Goal: Task Accomplishment & Management: Manage account settings

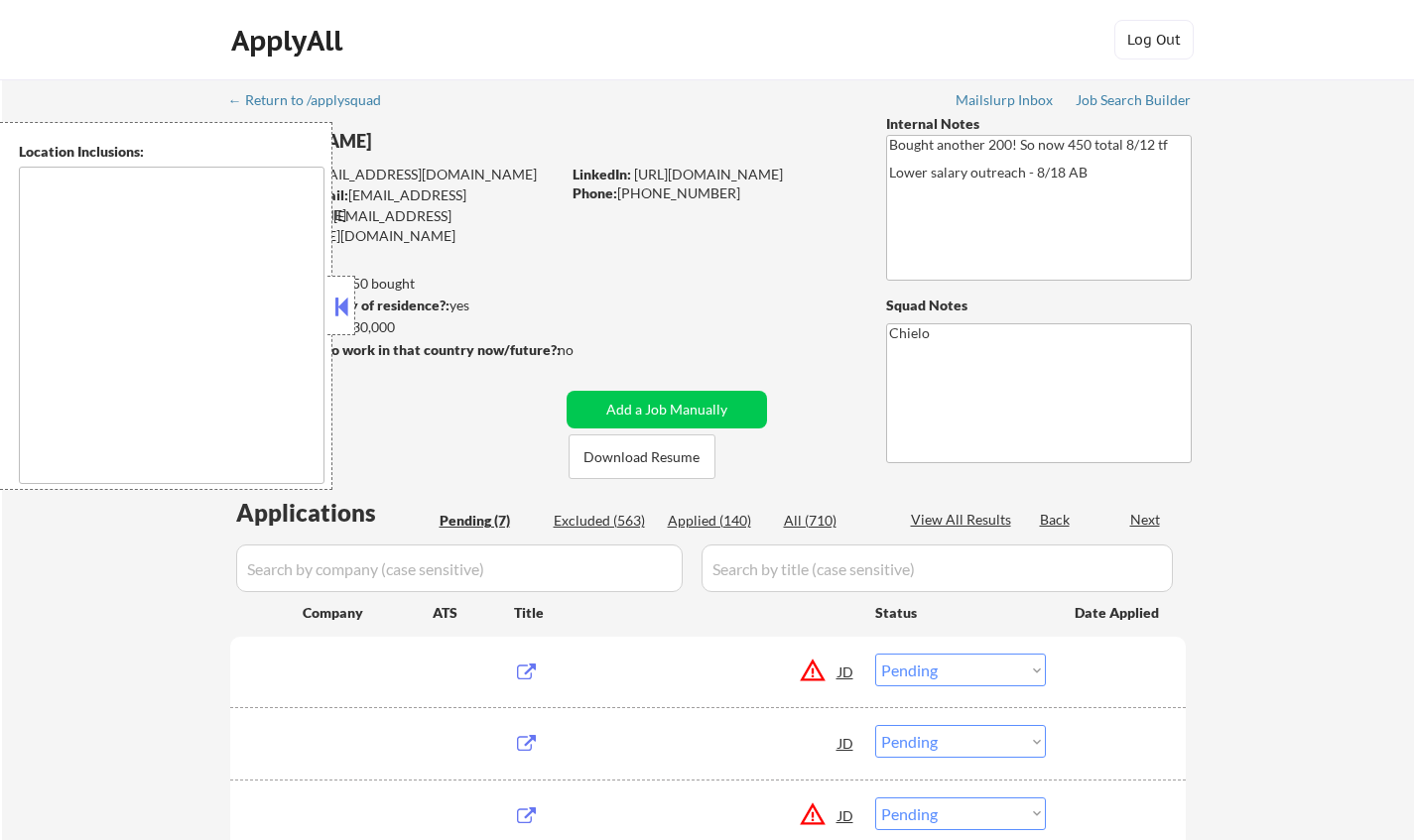
select select ""pending""
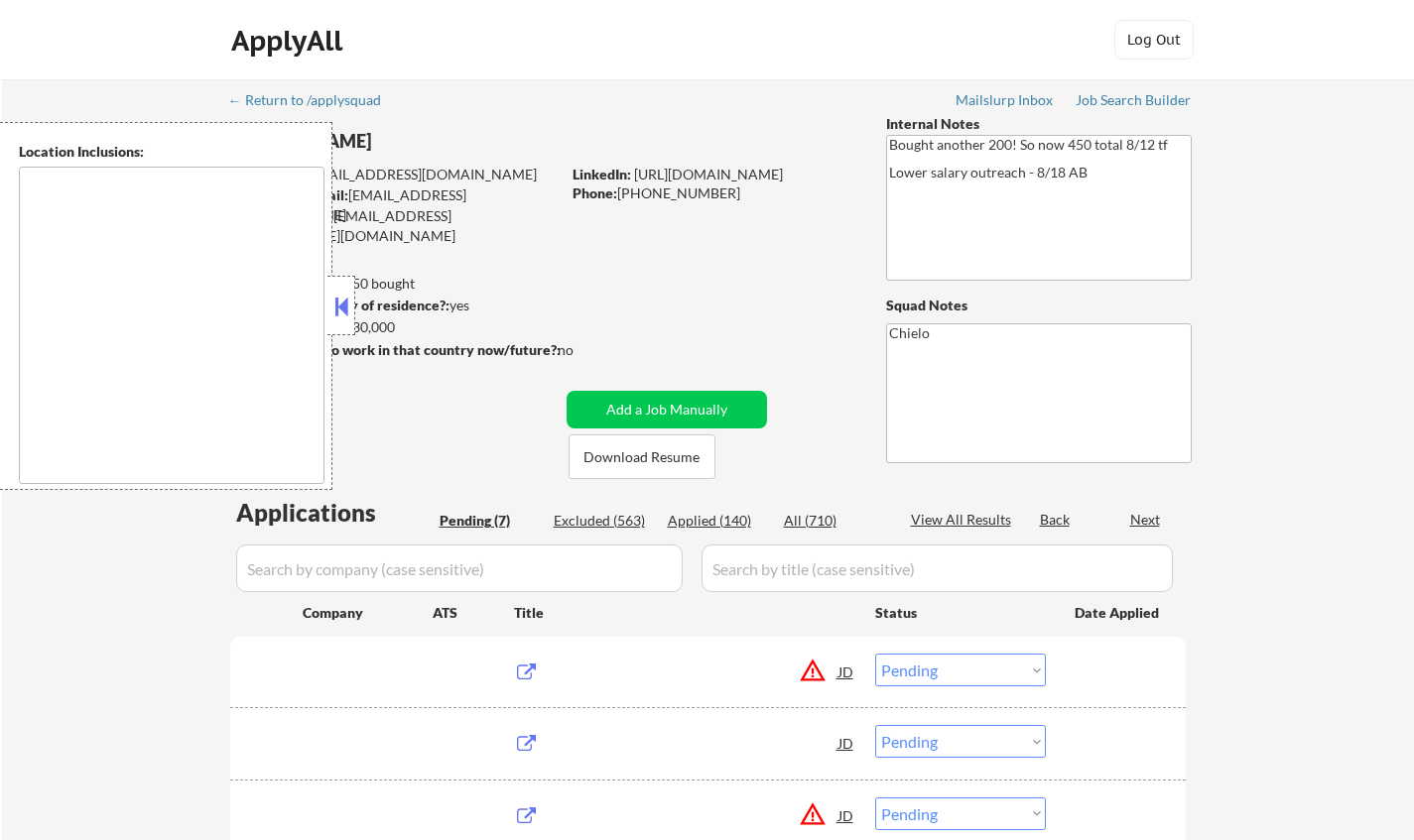
select select ""pending""
type textarea "[GEOGRAPHIC_DATA], [GEOGRAPHIC_DATA] [GEOGRAPHIC_DATA], [GEOGRAPHIC_DATA] [GEOG…"
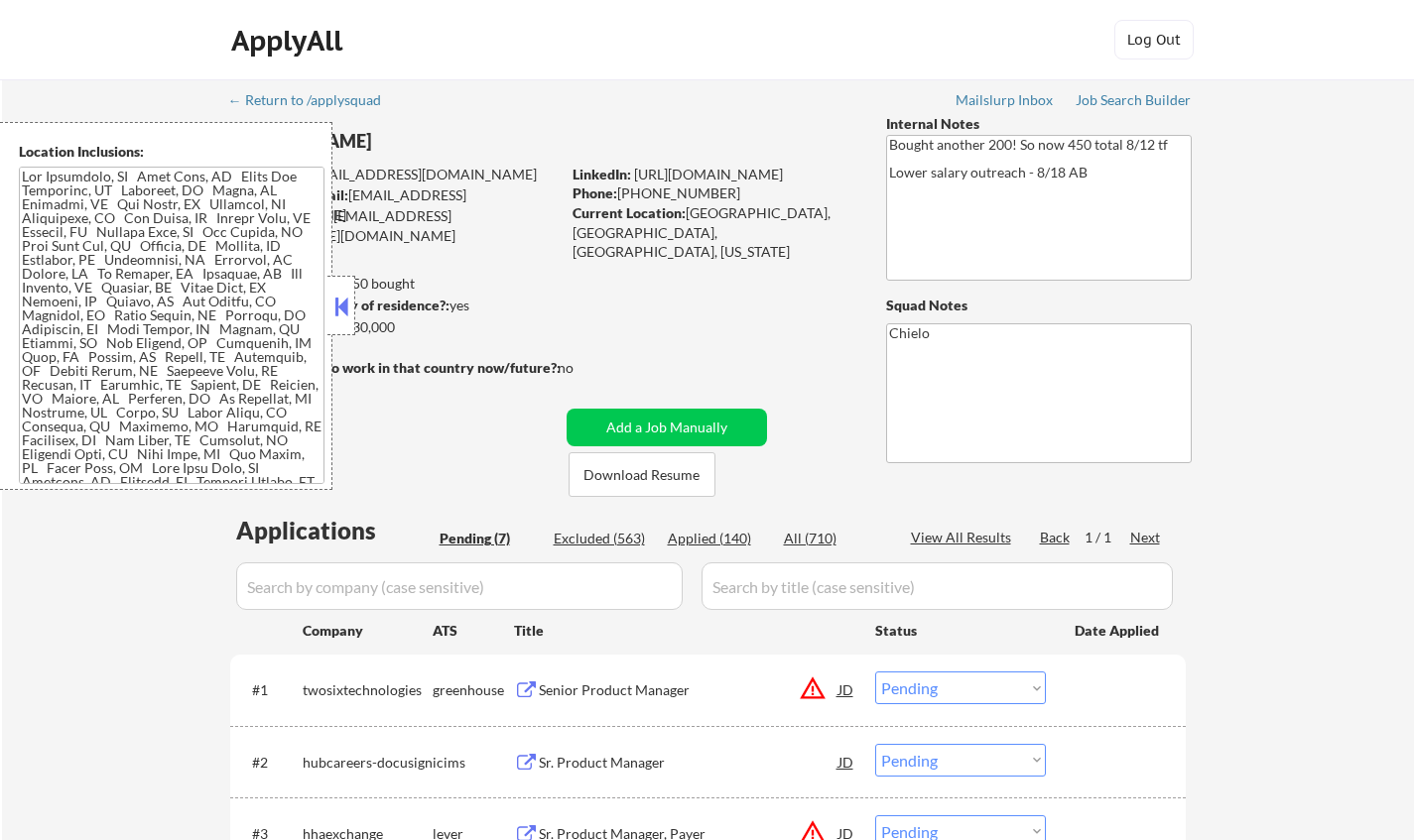
click at [333, 306] on button at bounding box center [341, 306] width 22 height 30
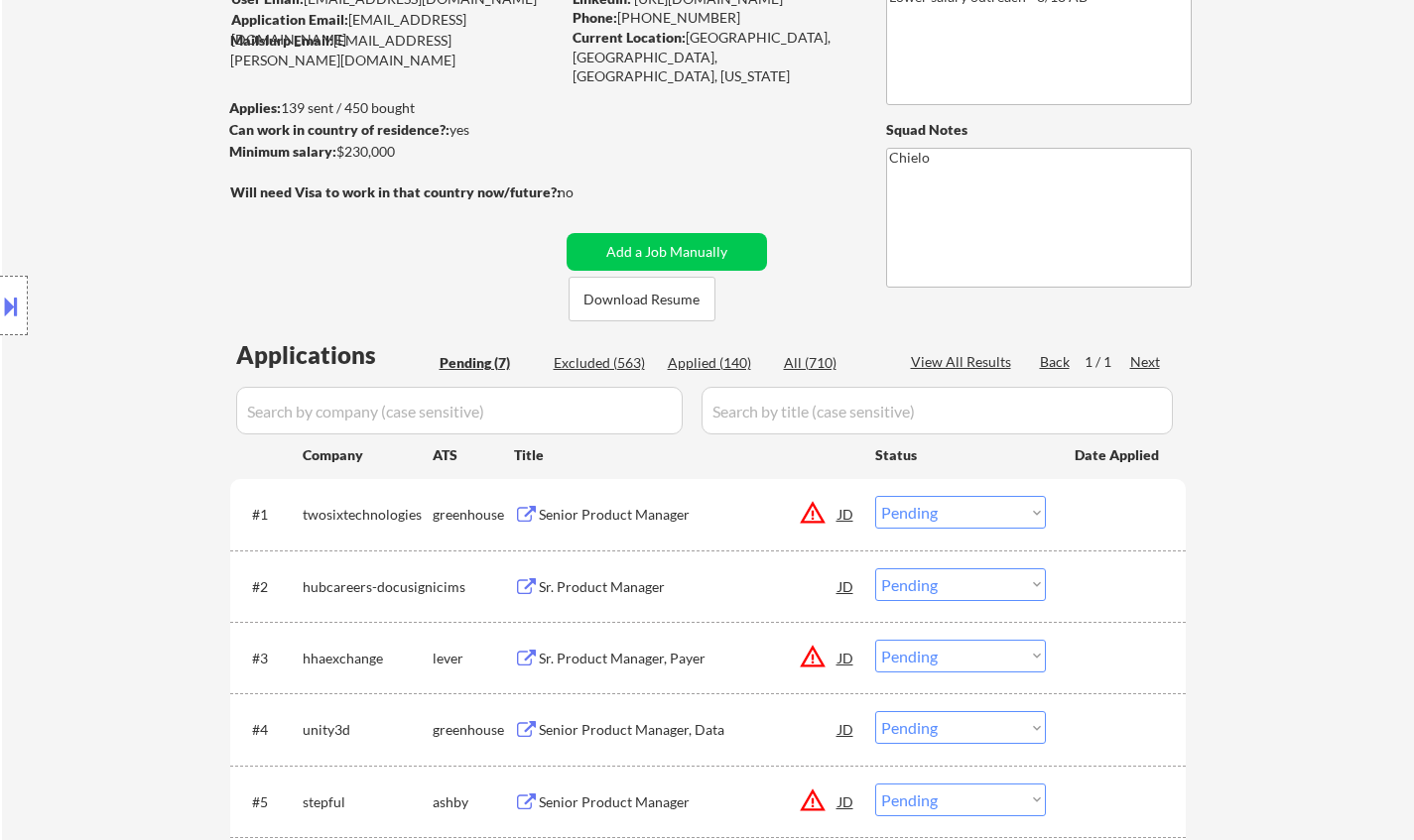
scroll to position [297, 0]
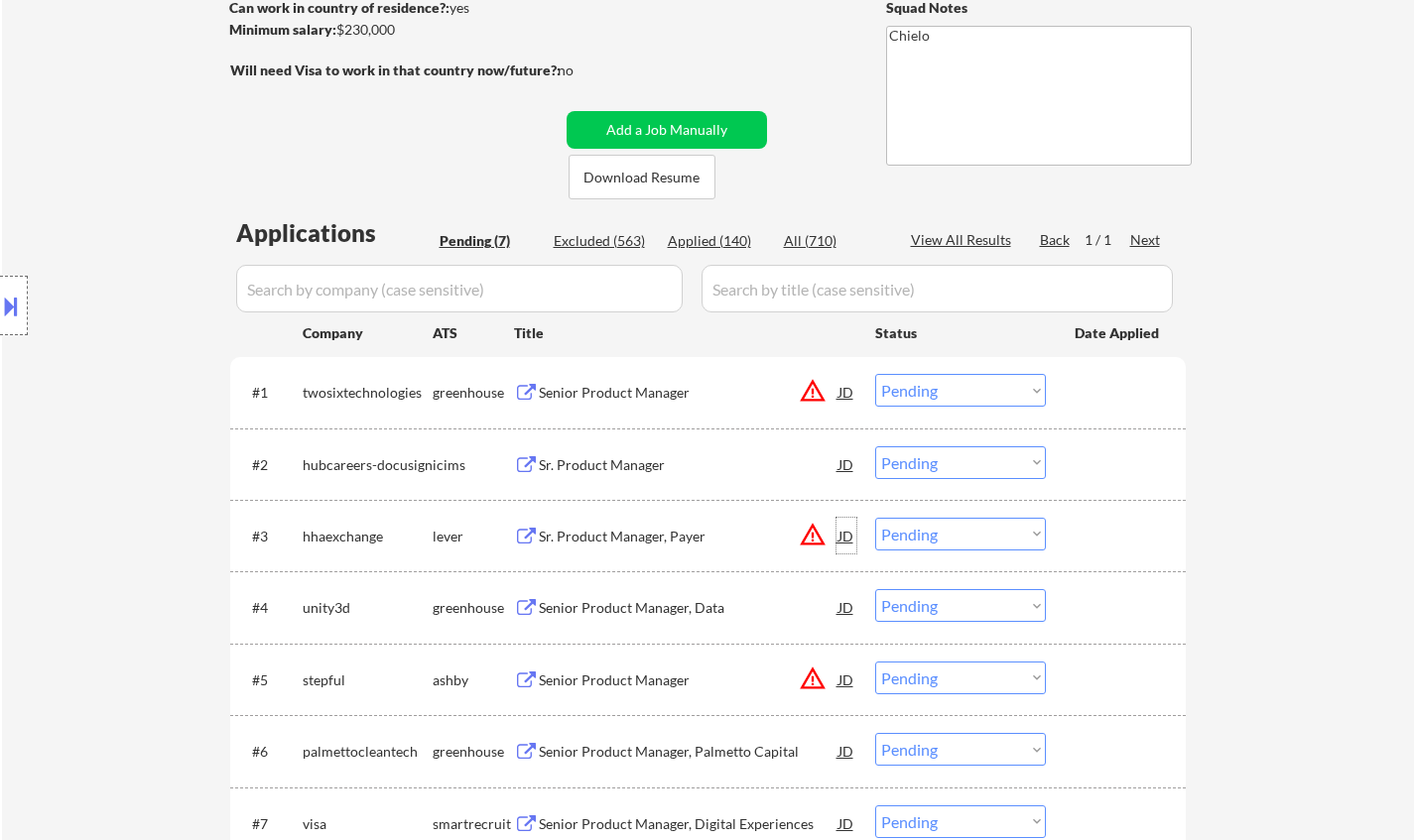
click at [838, 539] on div "JD" at bounding box center [846, 536] width 20 height 36
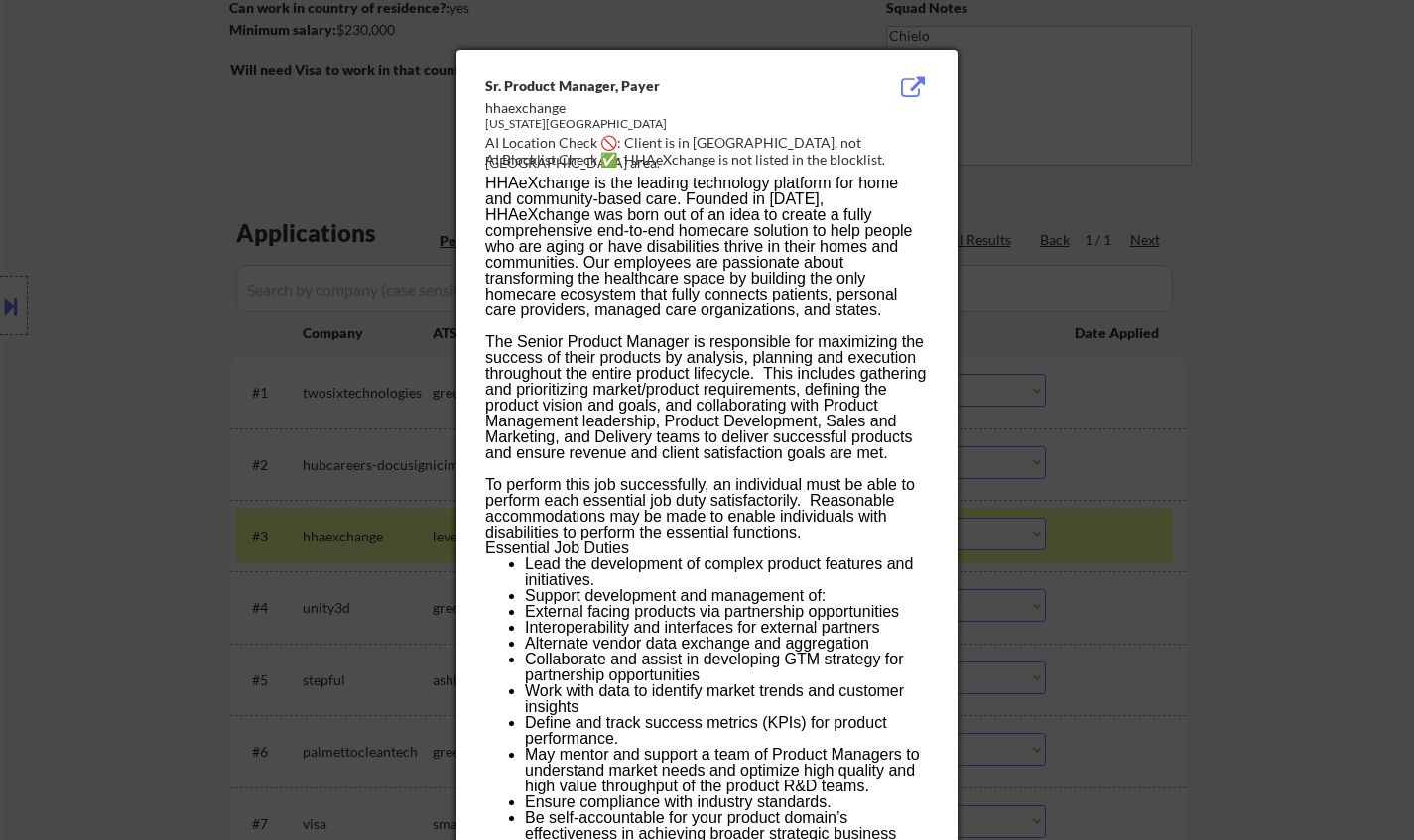
click at [85, 142] on div at bounding box center [707, 420] width 1414 height 840
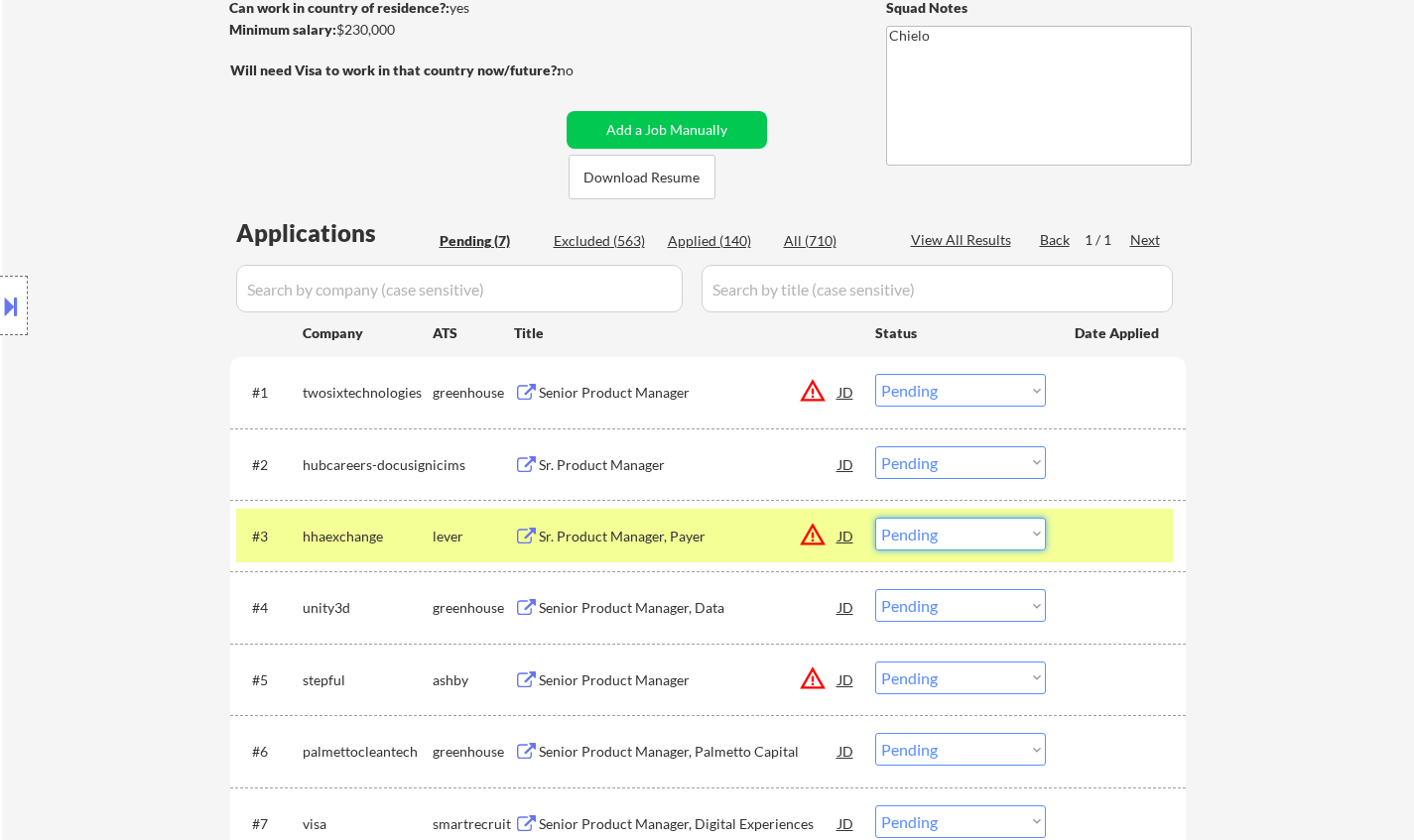
drag, startPoint x: 967, startPoint y: 540, endPoint x: 1074, endPoint y: 609, distance: 127.3
click at [968, 540] on select "Choose an option... Pending Applied Excluded (Questions) Excluded (Expired) Exc…" at bounding box center [961, 534] width 171 height 33
click at [875, 518] on select "Choose an option... Pending Applied Excluded (Questions) Excluded (Expired) Exc…" at bounding box center [961, 534] width 171 height 33
select select ""pending""
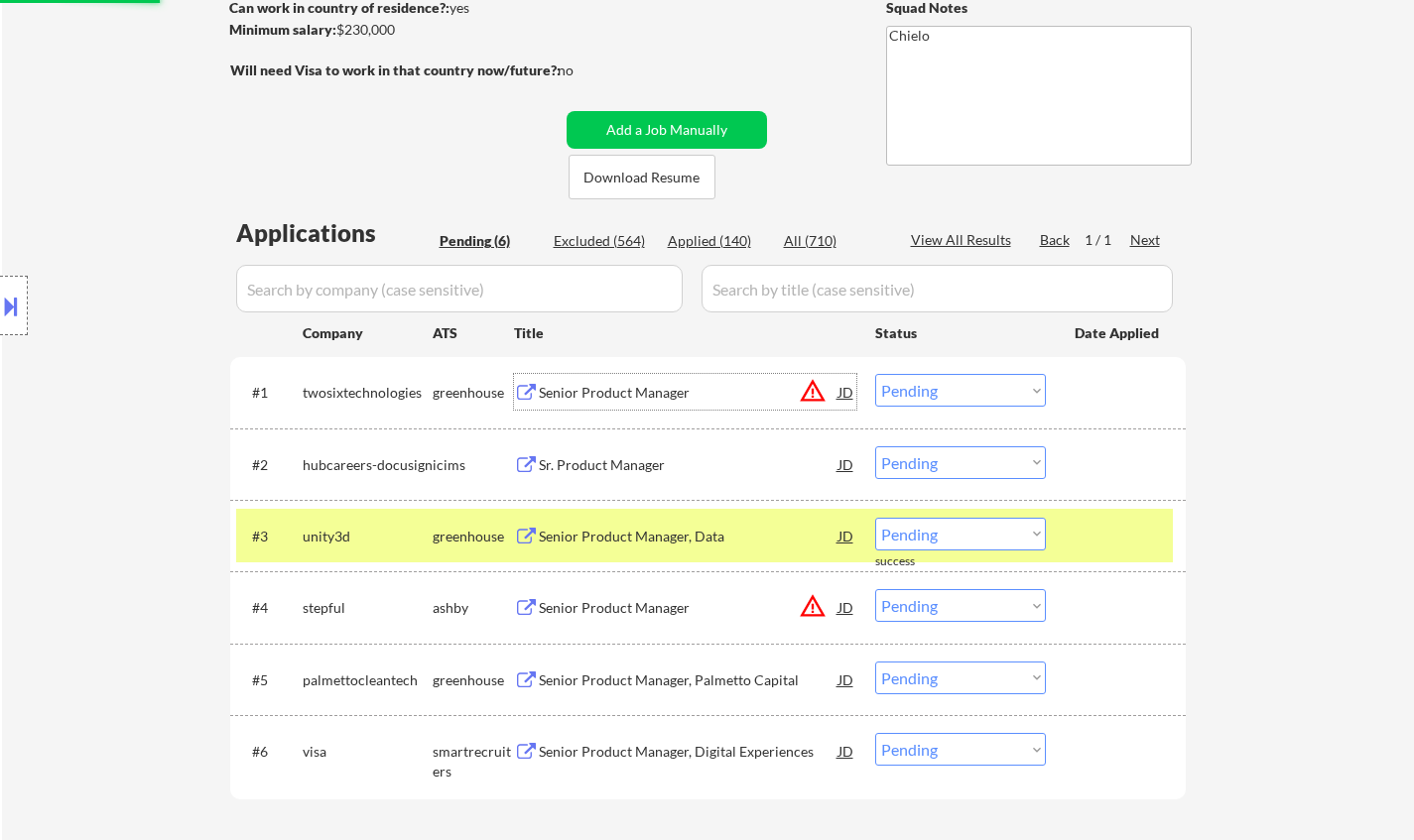
click at [833, 387] on div "Senior Product Manager" at bounding box center [688, 393] width 299 height 20
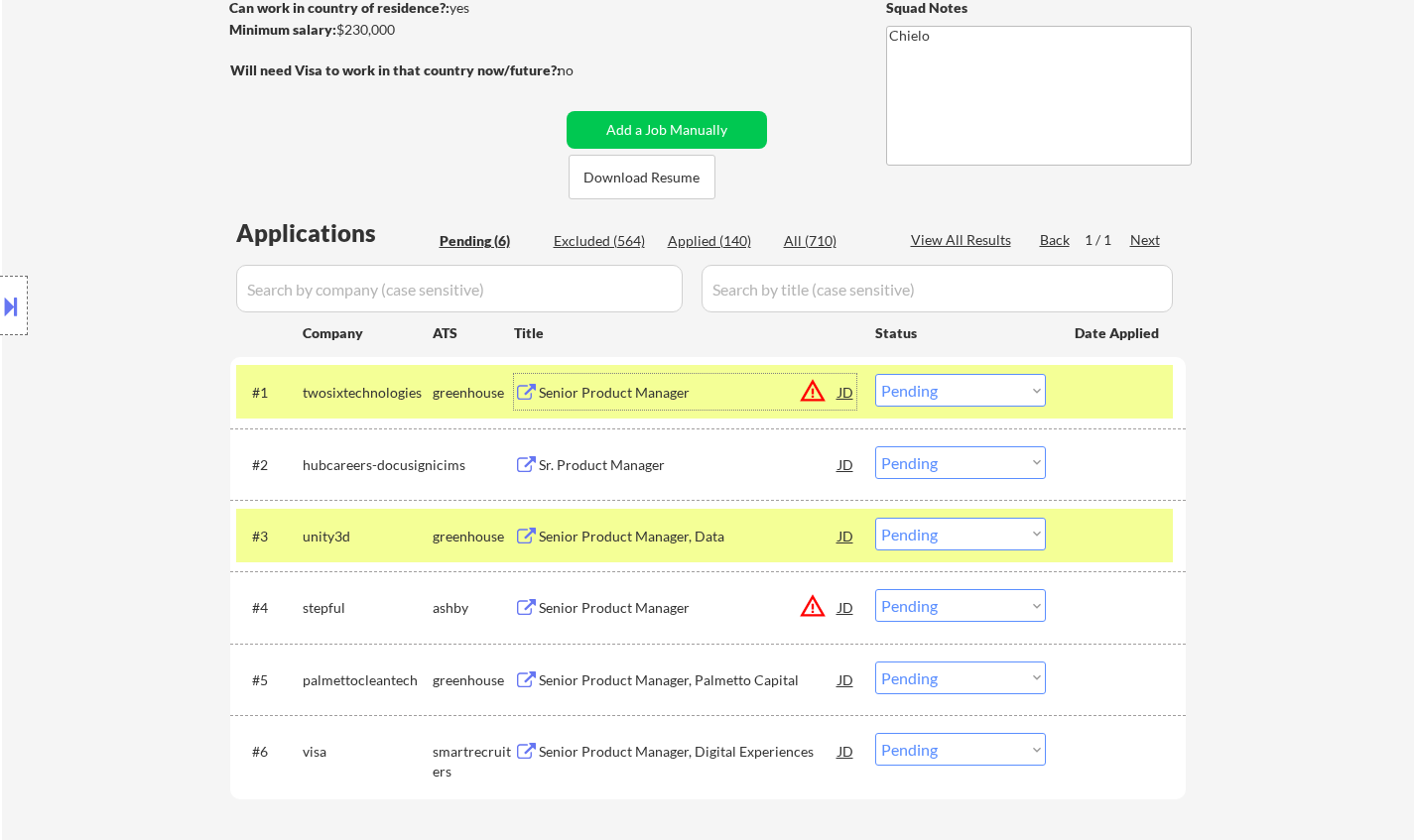
click at [842, 394] on div "JD" at bounding box center [846, 392] width 20 height 36
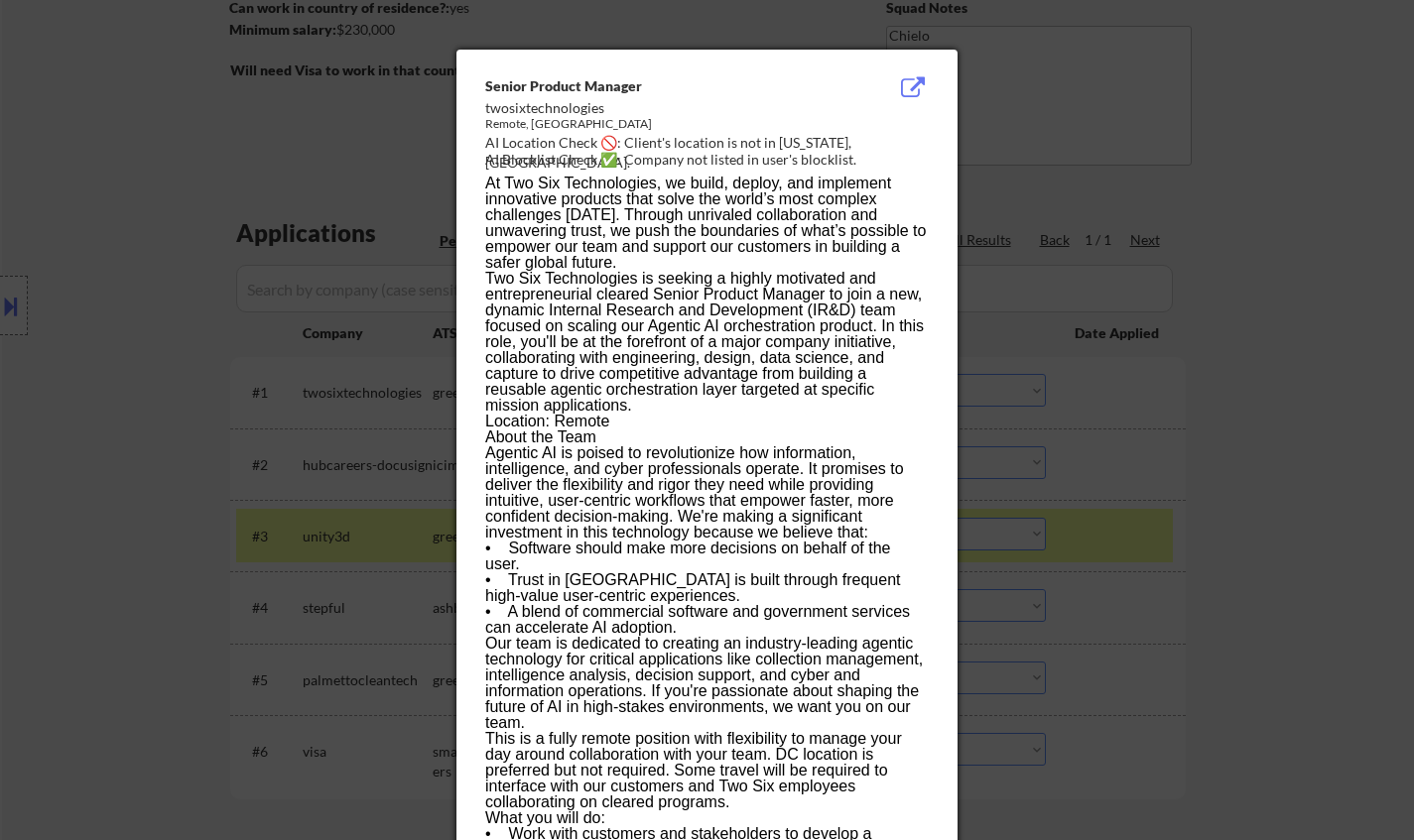
click at [1308, 456] on div at bounding box center [707, 420] width 1414 height 840
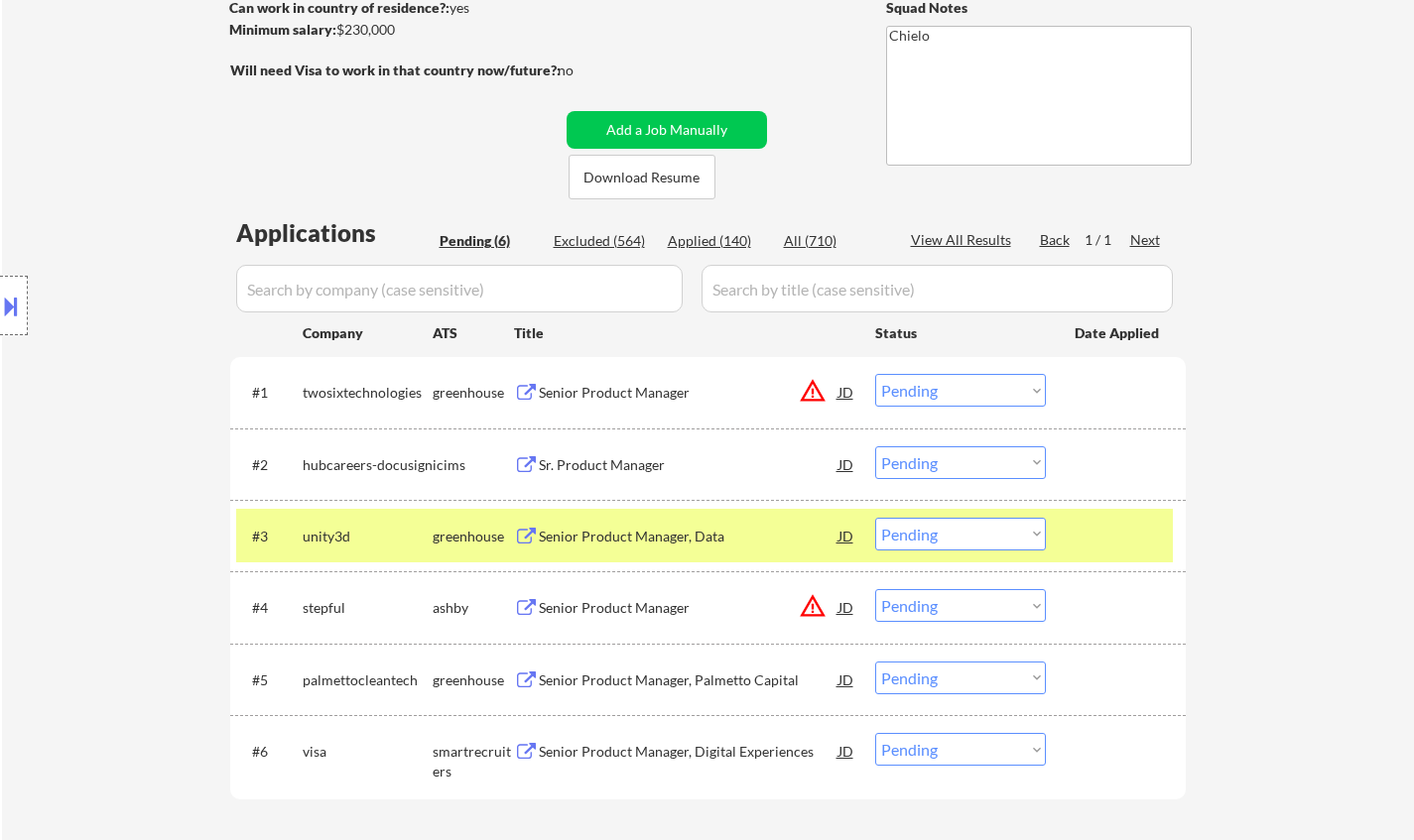
click at [960, 401] on select "Choose an option... Pending Applied Excluded (Questions) Excluded (Expired) Exc…" at bounding box center [961, 390] width 171 height 33
click at [945, 392] on select "Choose an option... Pending Applied Excluded (Questions) Excluded (Expired) Exc…" at bounding box center [961, 390] width 171 height 33
click at [875, 374] on select "Choose an option... Pending Applied Excluded (Questions) Excluded (Expired) Exc…" at bounding box center [961, 390] width 171 height 33
select select ""pending""
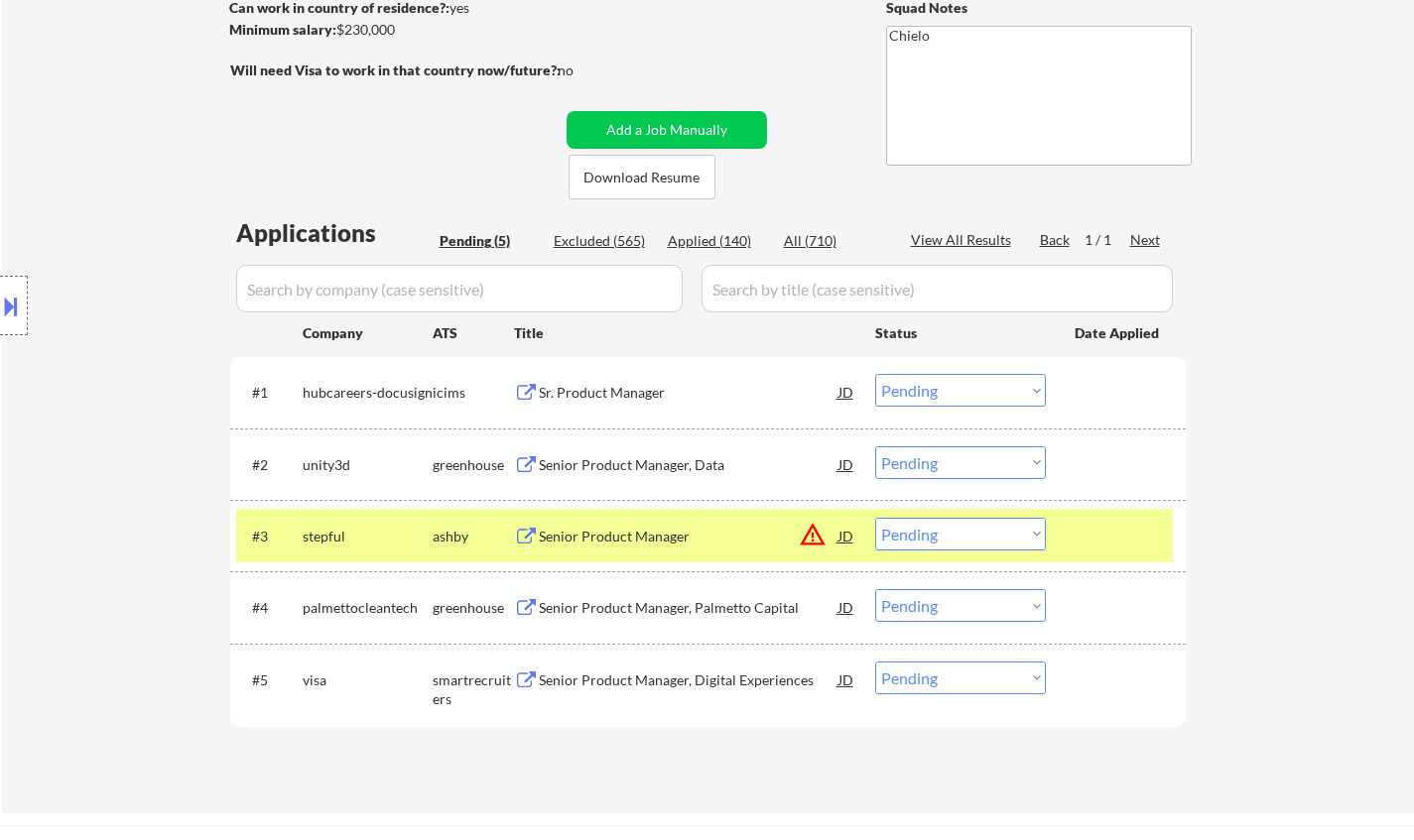
click at [629, 459] on div "Senior Product Manager, Data" at bounding box center [688, 465] width 299 height 20
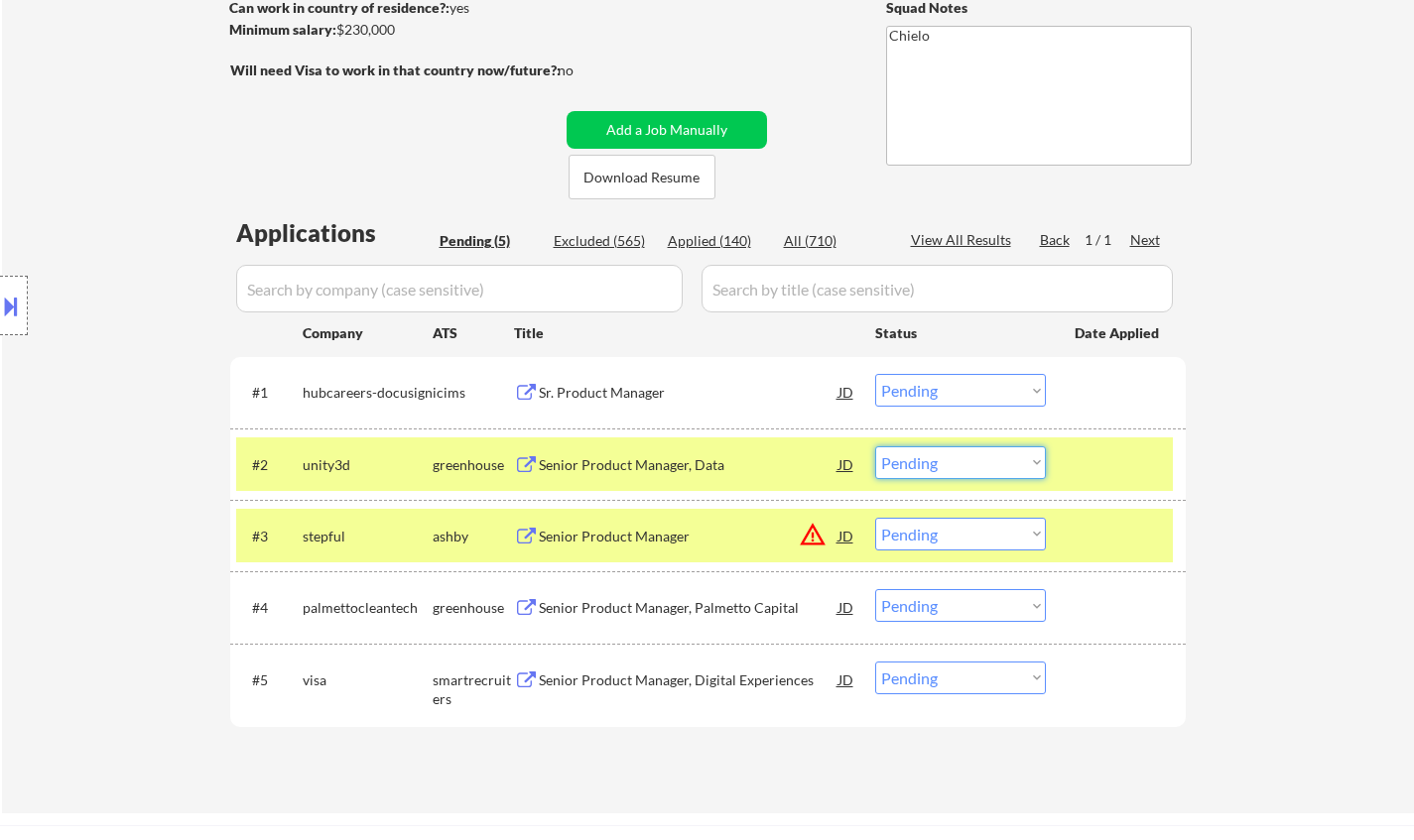
drag, startPoint x: 965, startPoint y: 465, endPoint x: 974, endPoint y: 474, distance: 12.7
click at [965, 465] on select "Choose an option... Pending Applied Excluded (Questions) Excluded (Expired) Exc…" at bounding box center [961, 462] width 171 height 33
click at [875, 446] on select "Choose an option... Pending Applied Excluded (Questions) Excluded (Expired) Exc…" at bounding box center [961, 462] width 171 height 33
select select ""pending""
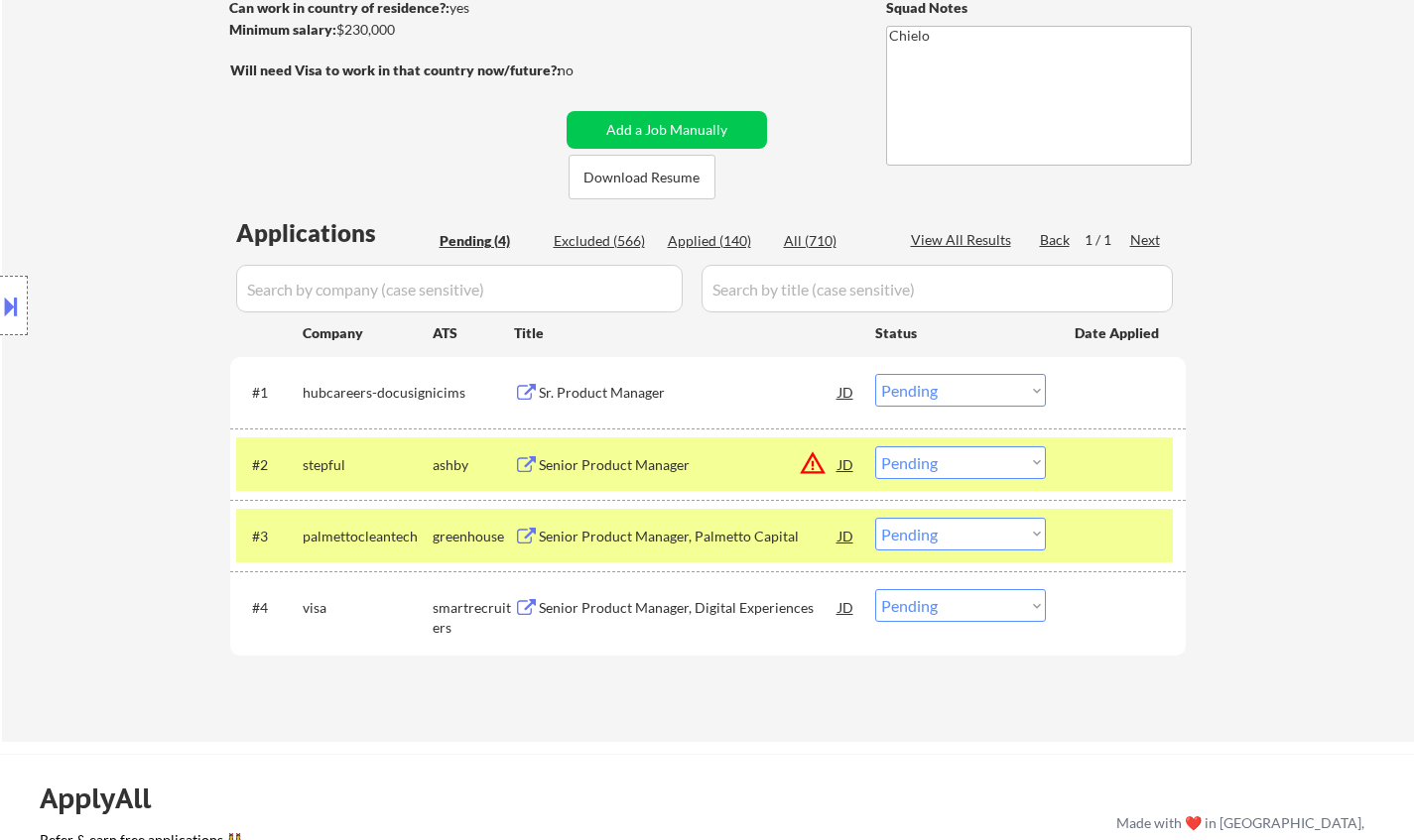
click at [568, 610] on div "Senior Product Manager, Digital Experiences" at bounding box center [688, 608] width 299 height 20
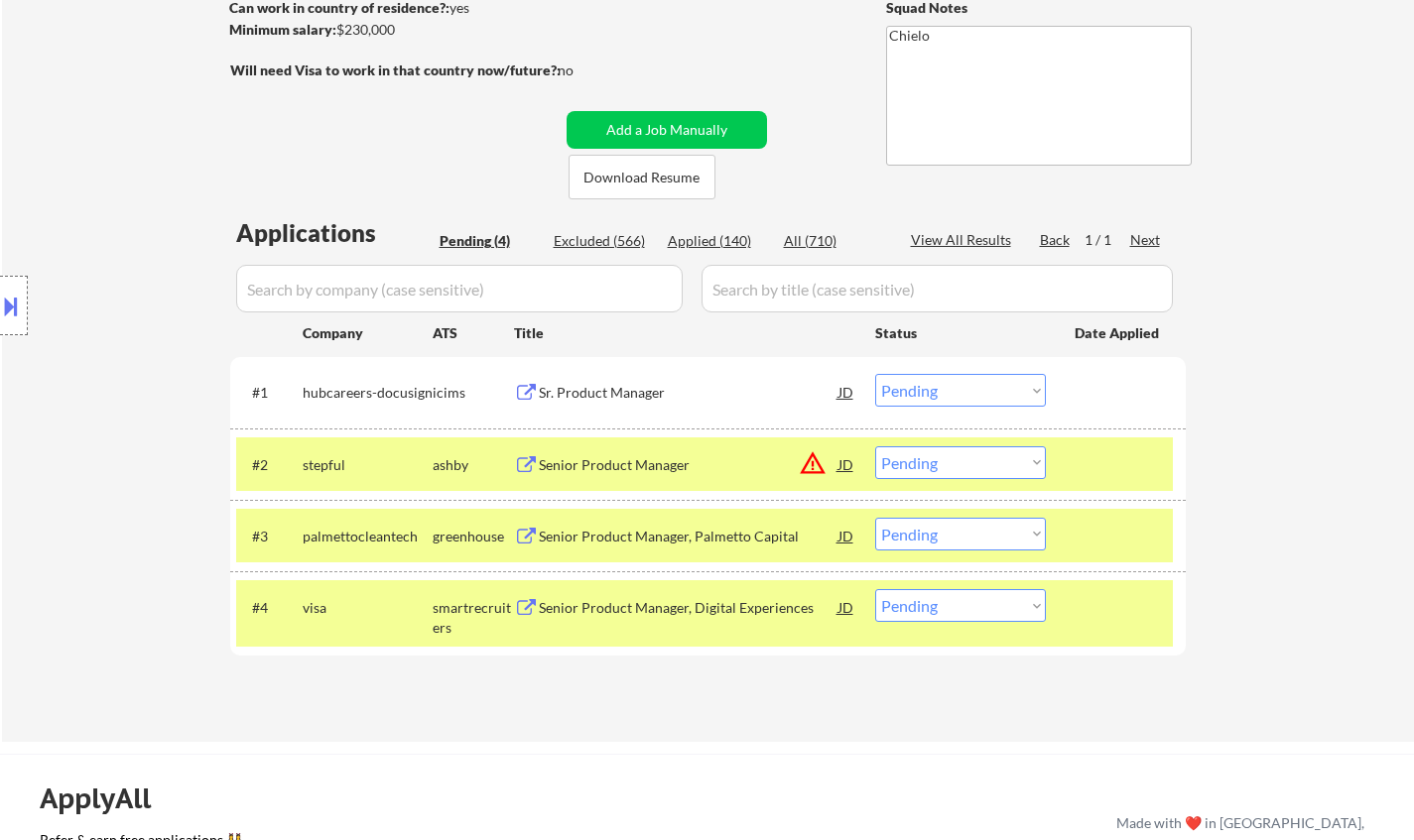
click at [0, 315] on button at bounding box center [11, 305] width 22 height 33
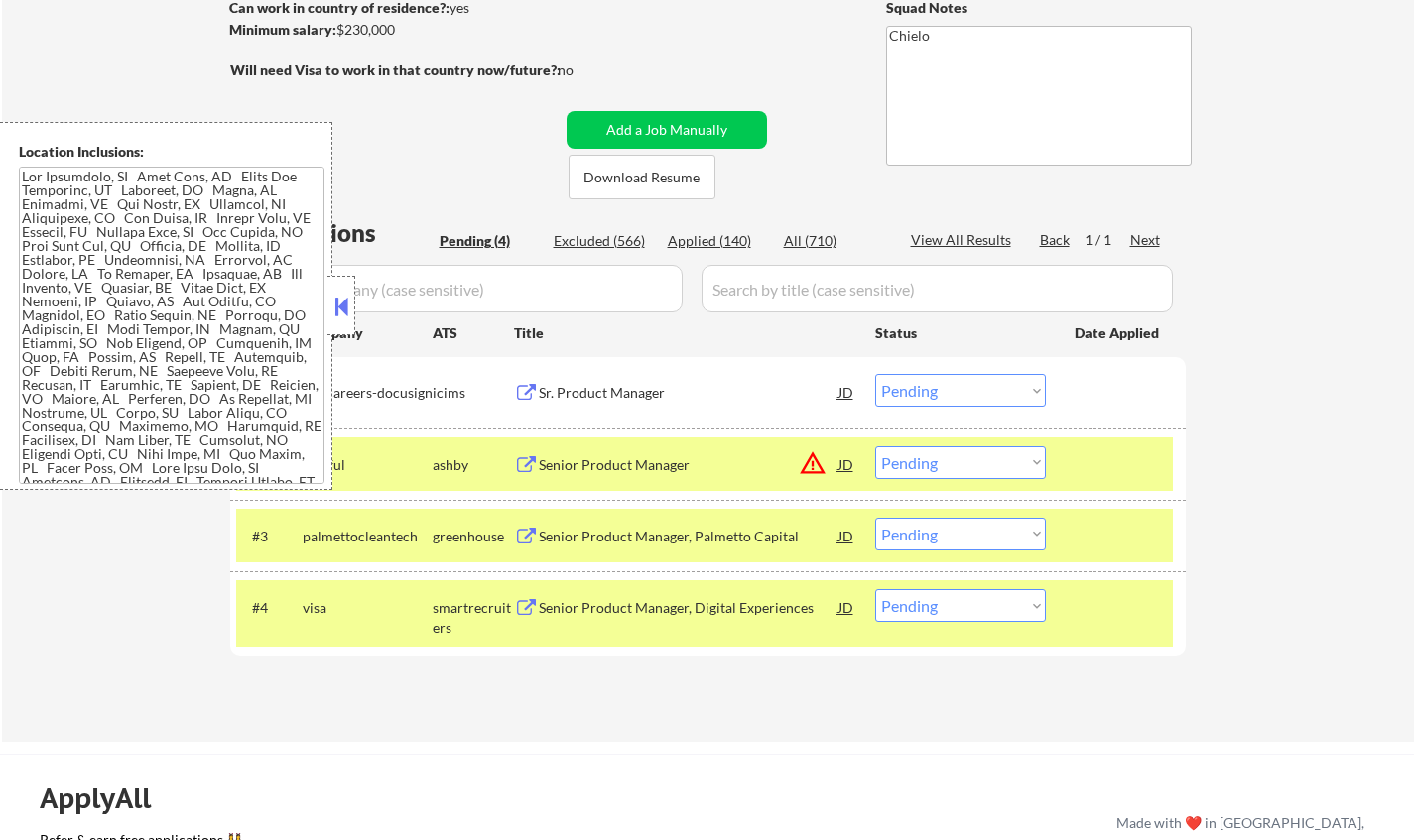
click at [341, 306] on button at bounding box center [341, 306] width 22 height 30
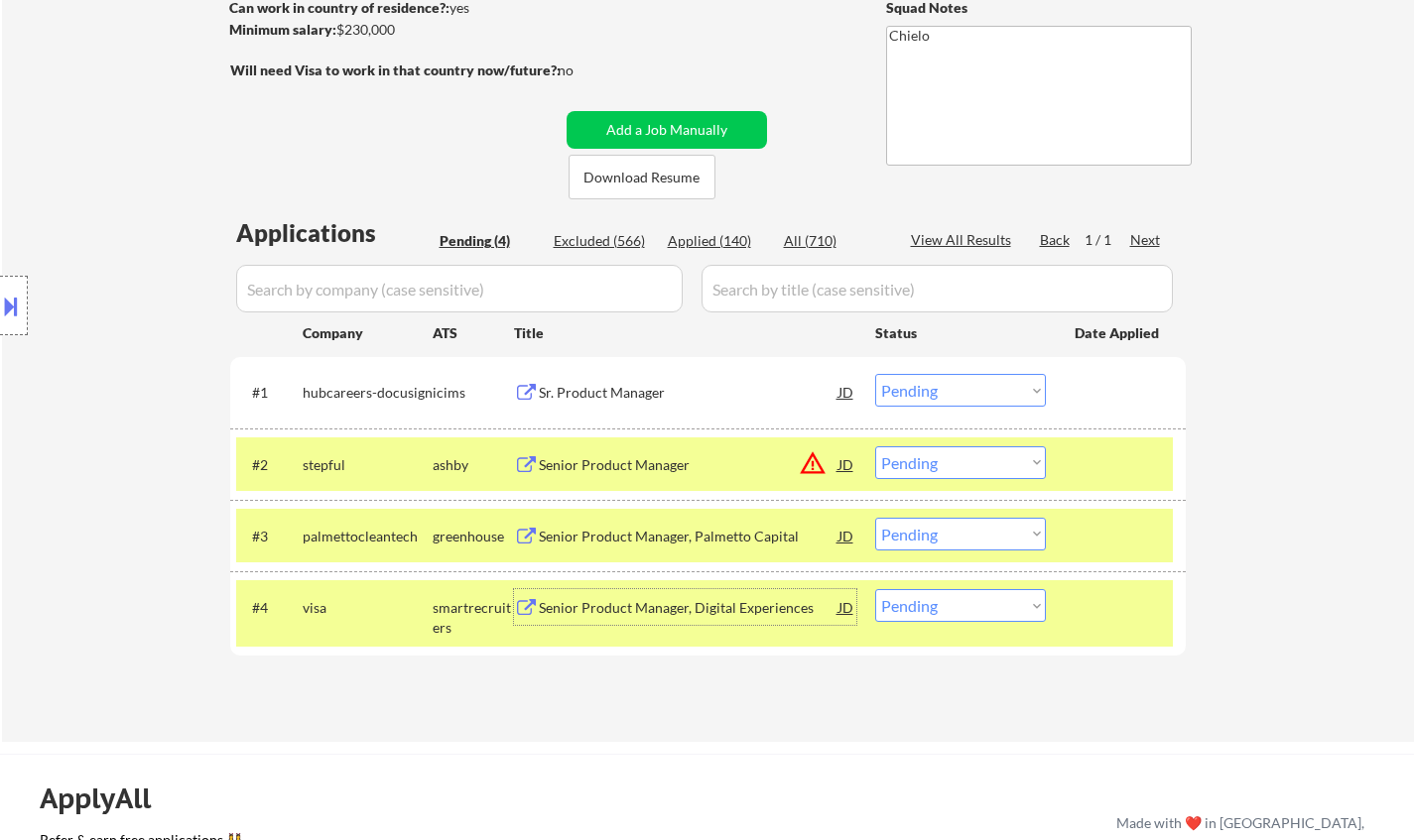
click at [600, 625] on div "Senior Product Manager, Digital Experiences" at bounding box center [688, 607] width 299 height 36
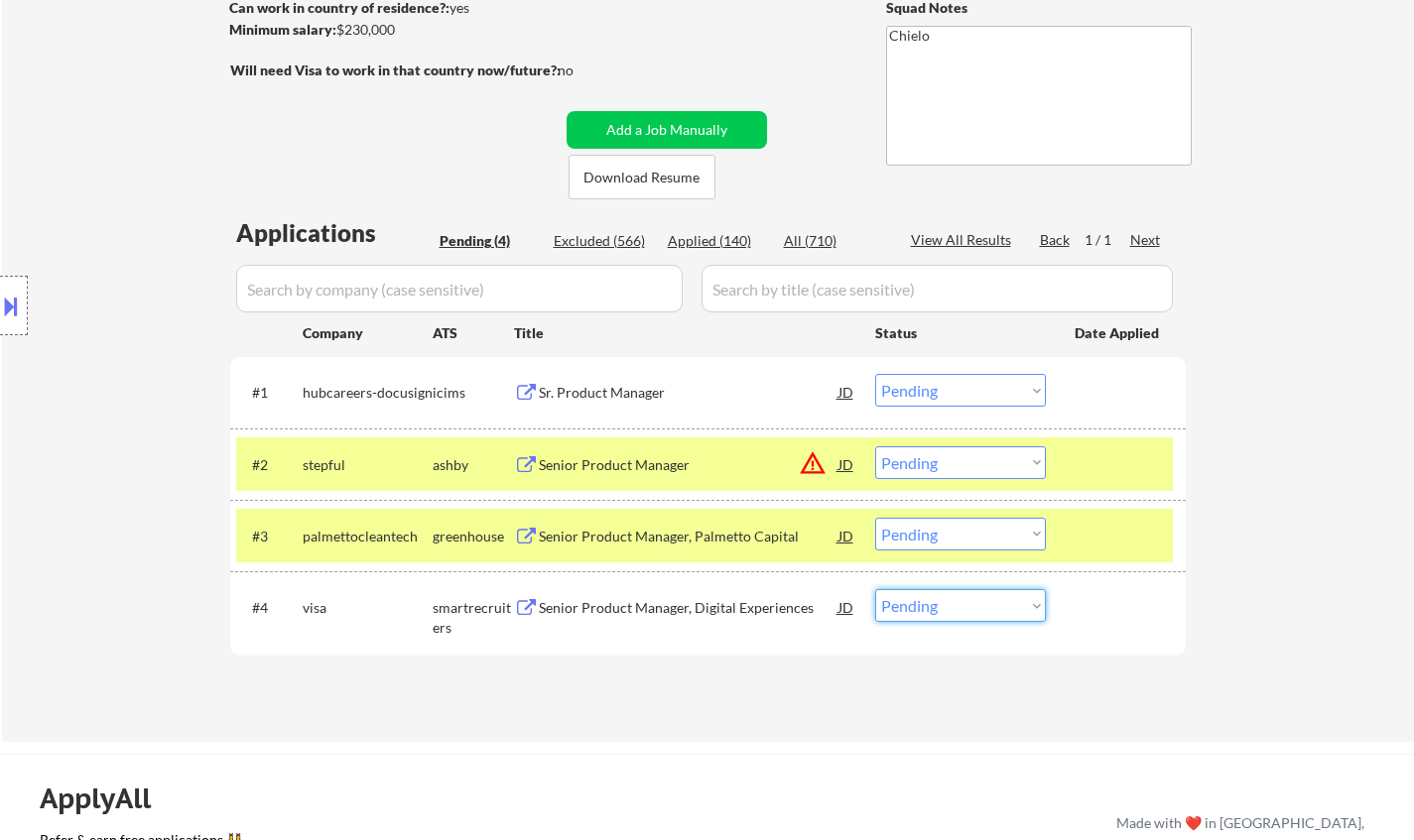
drag, startPoint x: 1001, startPoint y: 609, endPoint x: 1050, endPoint y: 659, distance: 70.0
click at [1001, 609] on select "Choose an option... Pending Applied Excluded (Questions) Excluded (Expired) Exc…" at bounding box center [961, 605] width 171 height 33
click at [994, 618] on select "Choose an option... Pending Applied Excluded (Questions) Excluded (Expired) Exc…" at bounding box center [961, 605] width 171 height 33
select select ""applied""
click at [875, 589] on select "Choose an option... Pending Applied Excluded (Questions) Excluded (Expired) Exc…" at bounding box center [961, 605] width 171 height 33
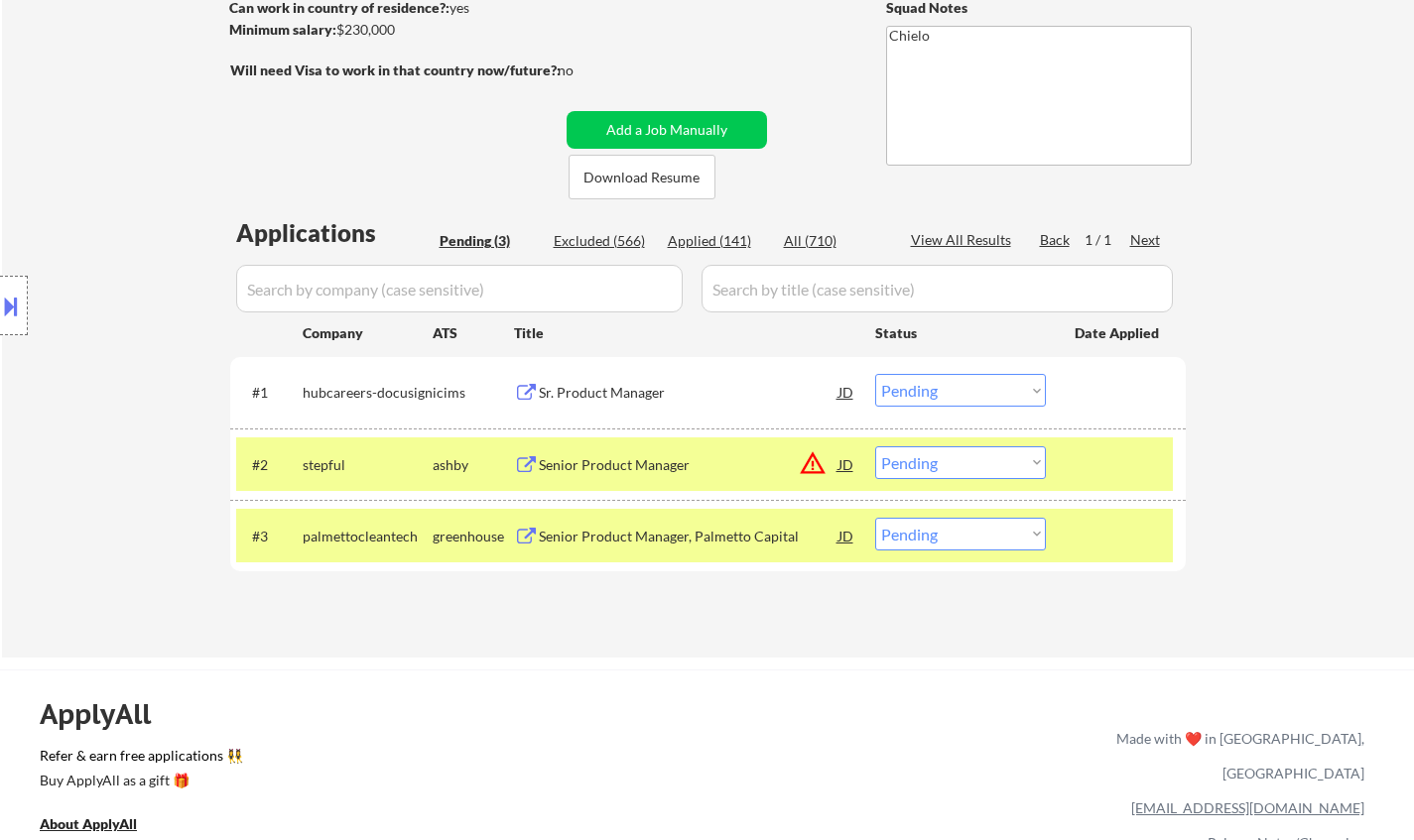
click at [659, 532] on div "Senior Product Manager, Palmetto Capital" at bounding box center [688, 537] width 299 height 20
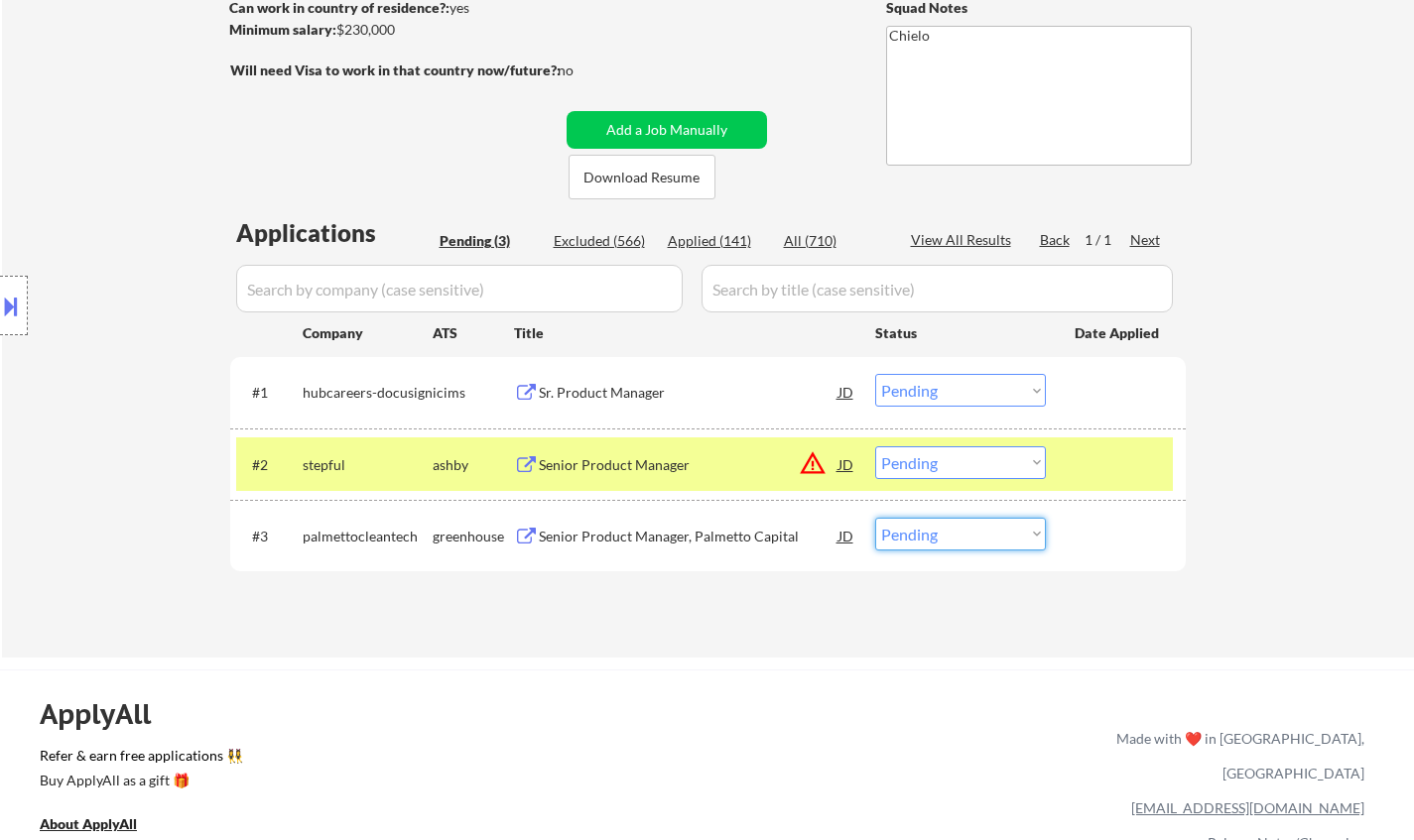
click at [980, 541] on select "Choose an option... Pending Applied Excluded (Questions) Excluded (Expired) Exc…" at bounding box center [961, 534] width 171 height 33
select select ""excluded__bad_match_""
click at [875, 518] on select "Choose an option... Pending Applied Excluded (Questions) Excluded (Expired) Exc…" at bounding box center [961, 534] width 171 height 33
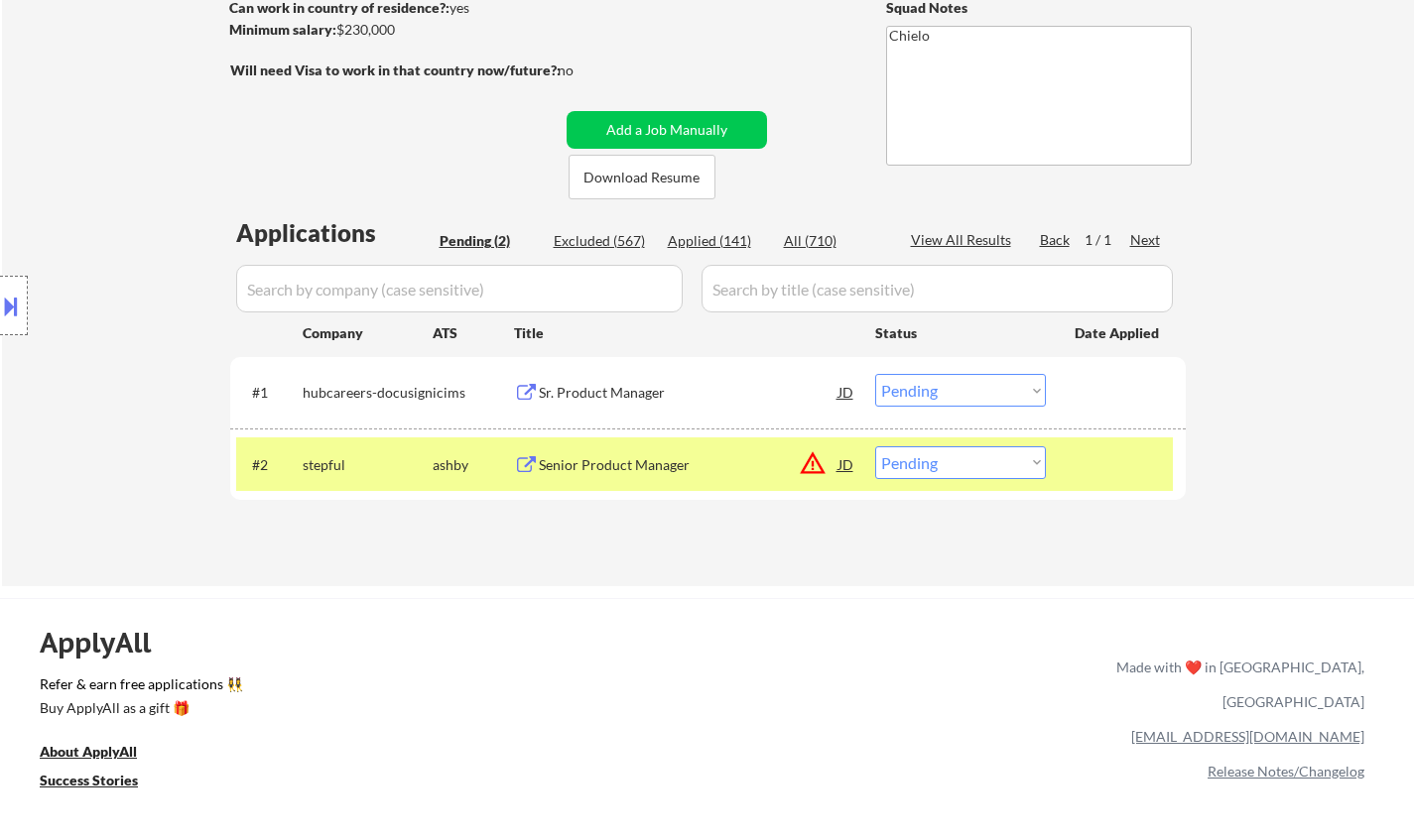
click at [602, 379] on div "Sr. Product Manager" at bounding box center [688, 392] width 299 height 36
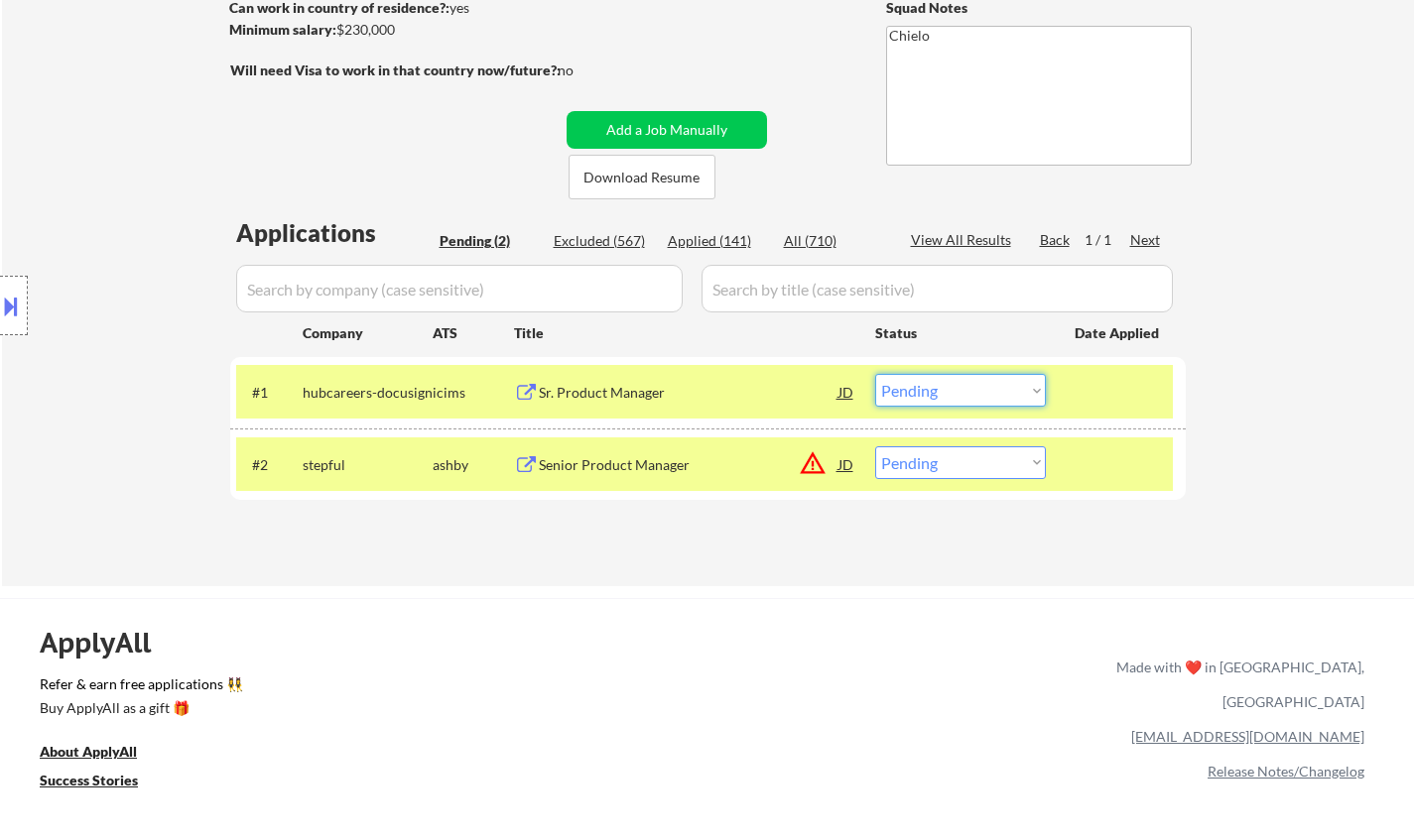
click at [981, 401] on select "Choose an option... Pending Applied Excluded (Questions) Excluded (Expired) Exc…" at bounding box center [961, 390] width 171 height 33
click at [875, 374] on select "Choose an option... Pending Applied Excluded (Questions) Excluded (Expired) Exc…" at bounding box center [961, 390] width 171 height 33
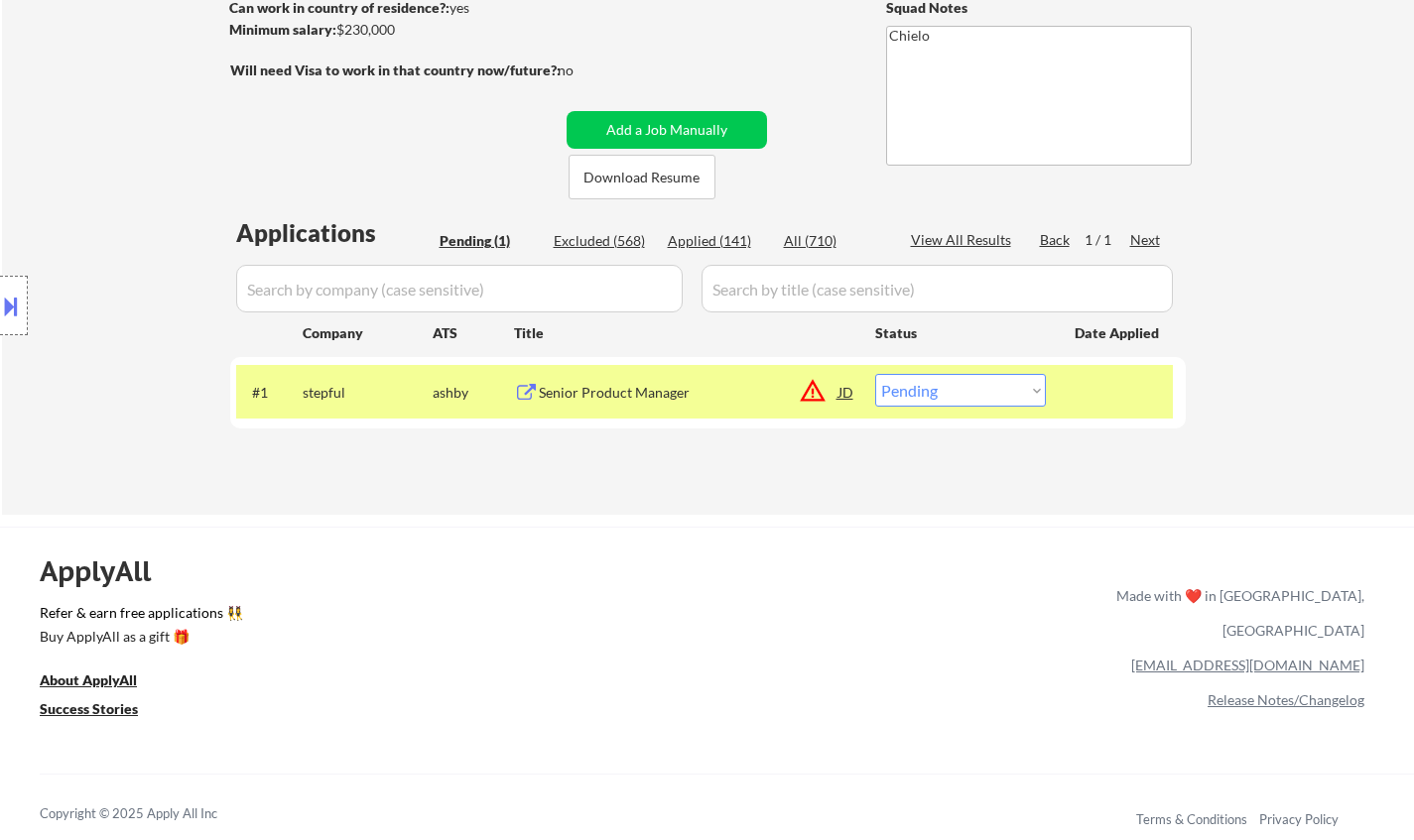
click at [845, 391] on div "JD" at bounding box center [846, 392] width 20 height 36
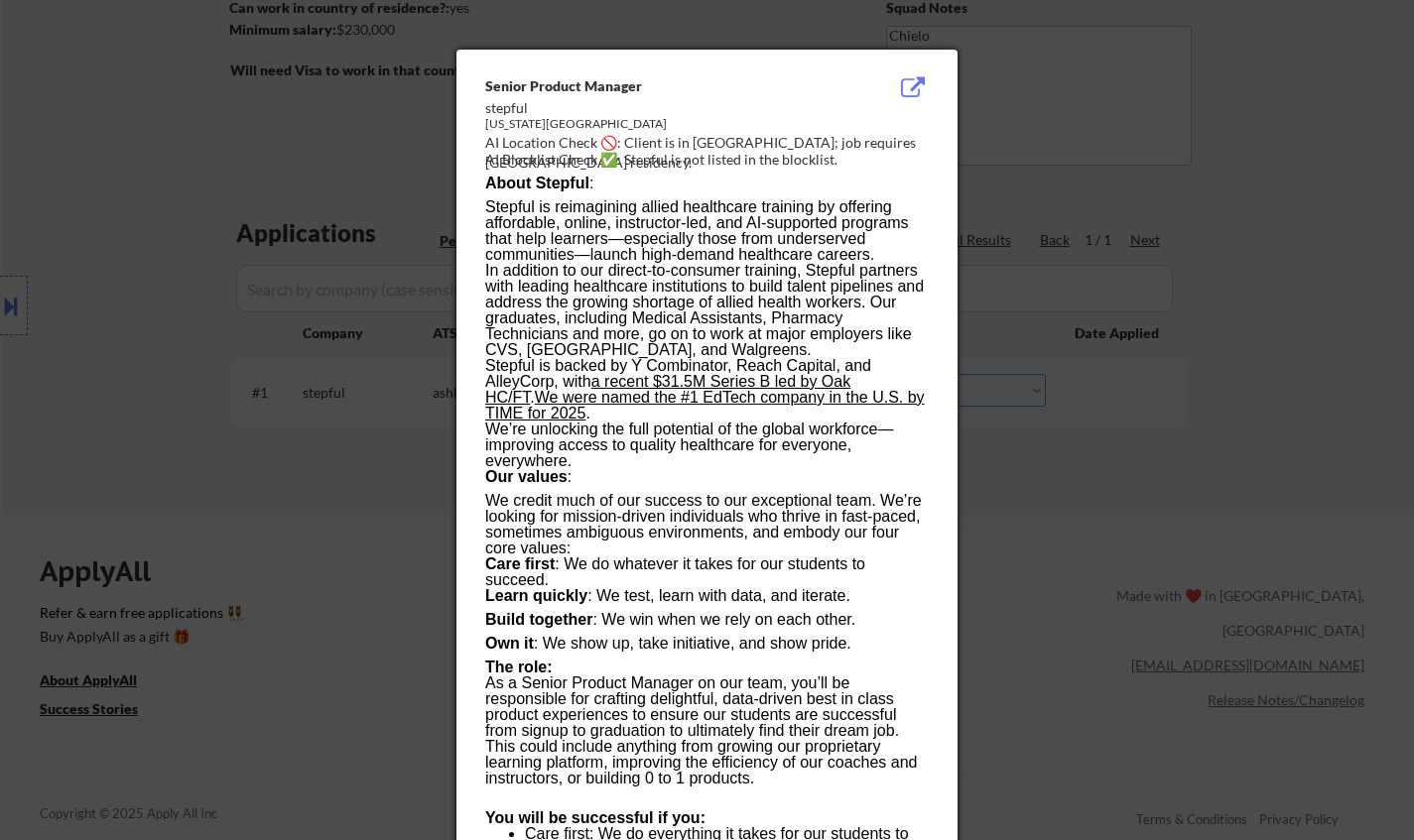
click at [1178, 568] on div at bounding box center [707, 420] width 1414 height 840
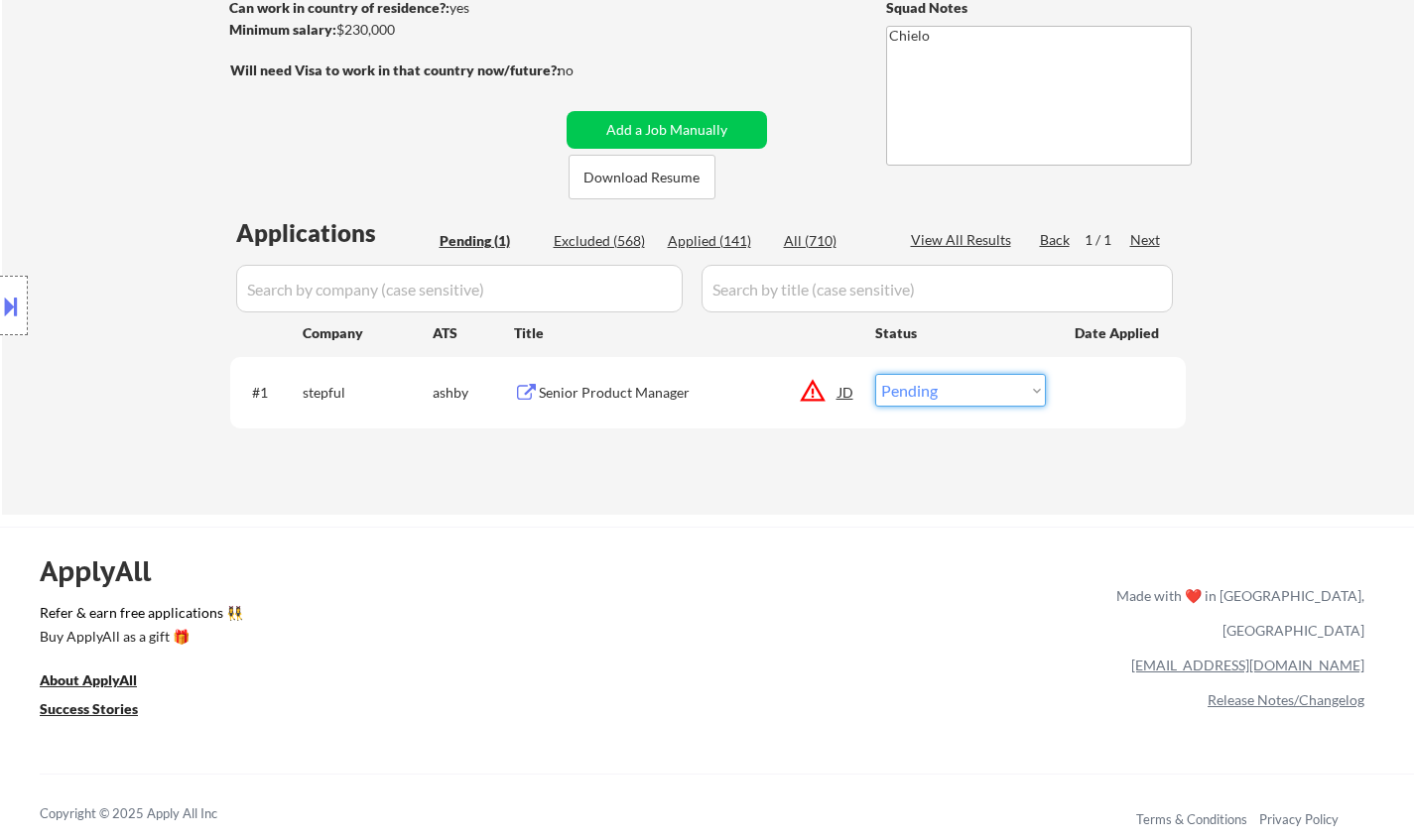
click at [959, 398] on select "Choose an option... Pending Applied Excluded (Questions) Excluded (Expired) Exc…" at bounding box center [961, 390] width 171 height 33
select select ""excluded__location_""
click at [875, 374] on select "Choose an option... Pending Applied Excluded (Questions) Excluded (Expired) Exc…" at bounding box center [961, 390] width 171 height 33
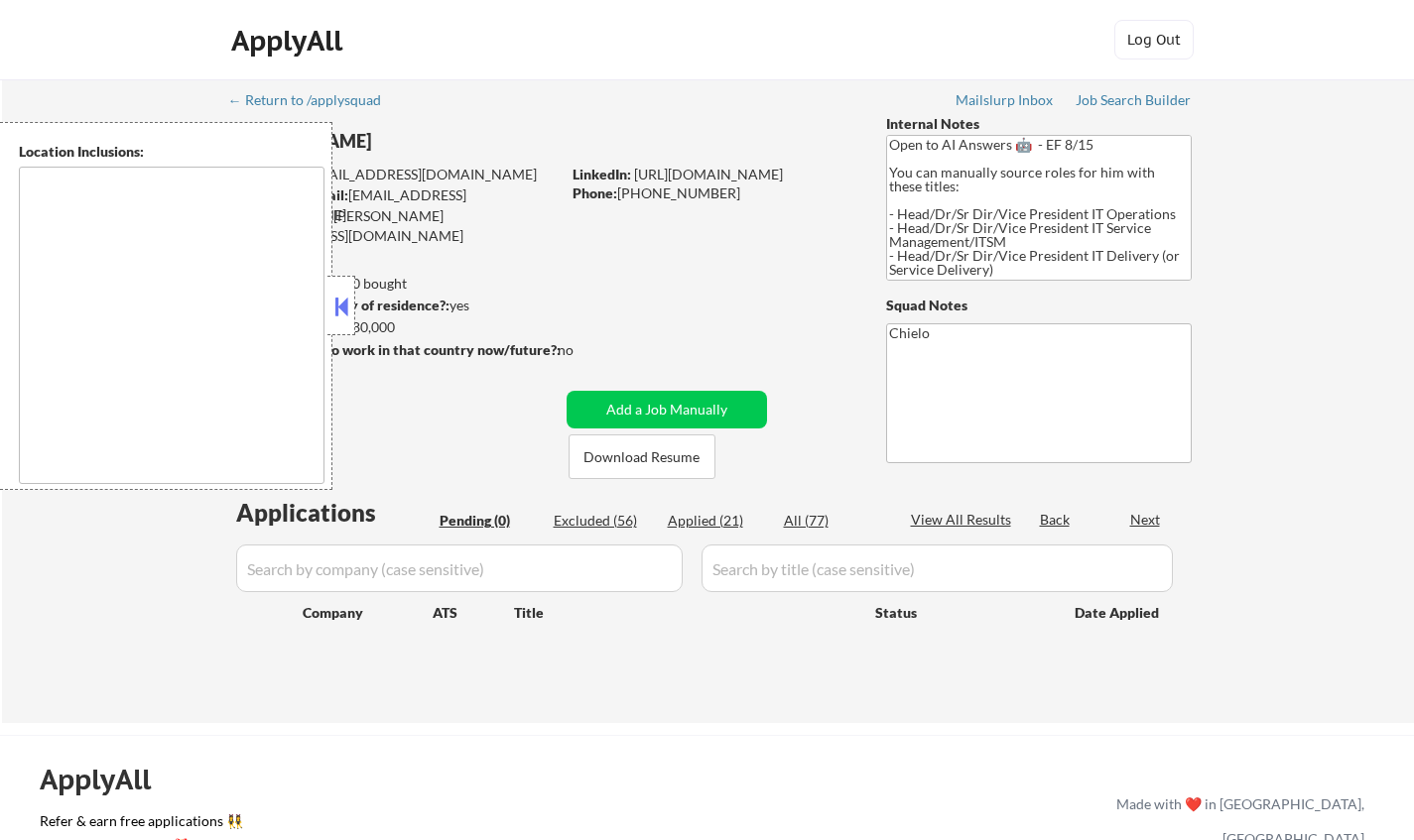
type textarea "Dallas, TX University Park, TX Highland Park, TX Irving, TX Mesquite, TX Garlan…"
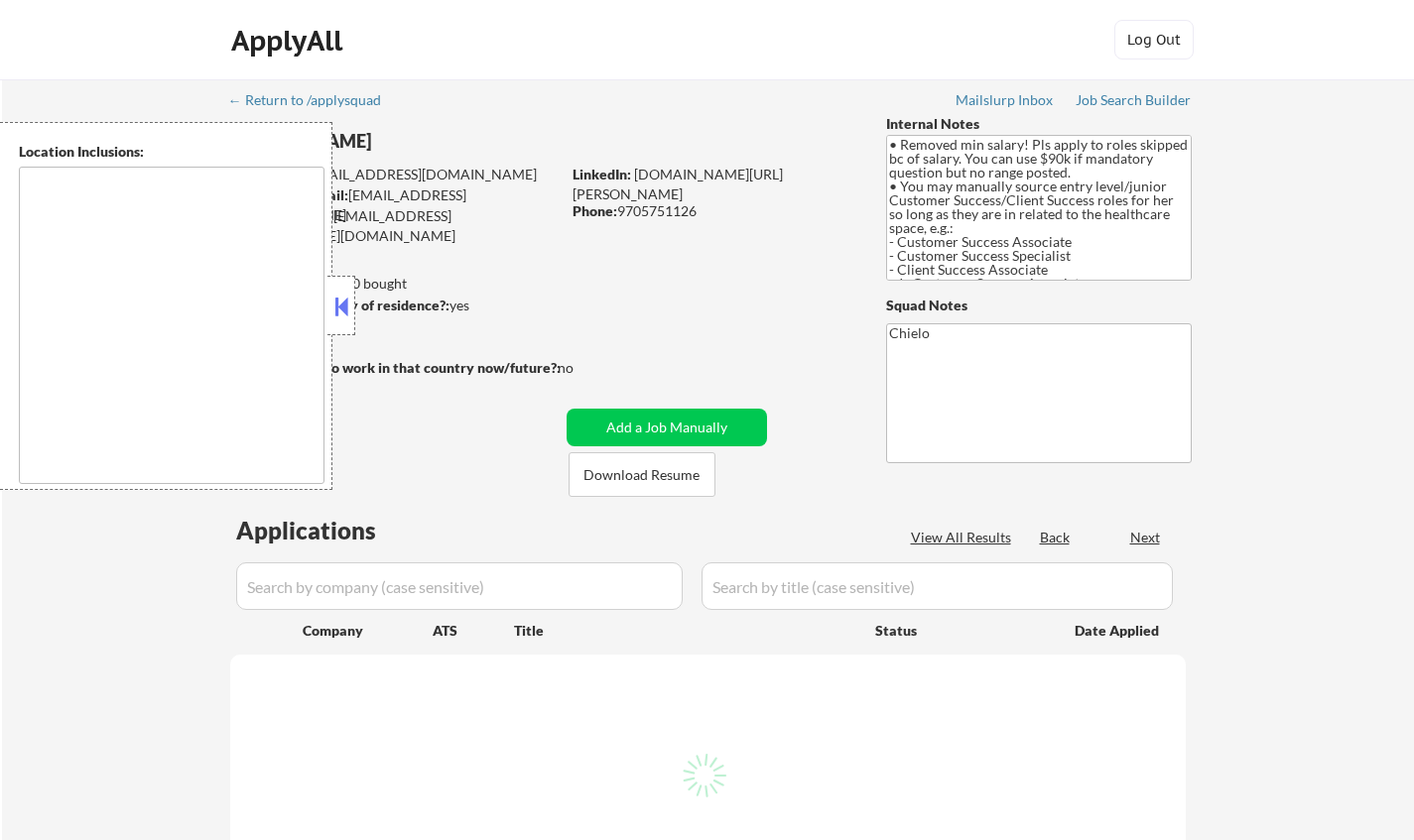
select select ""pending""
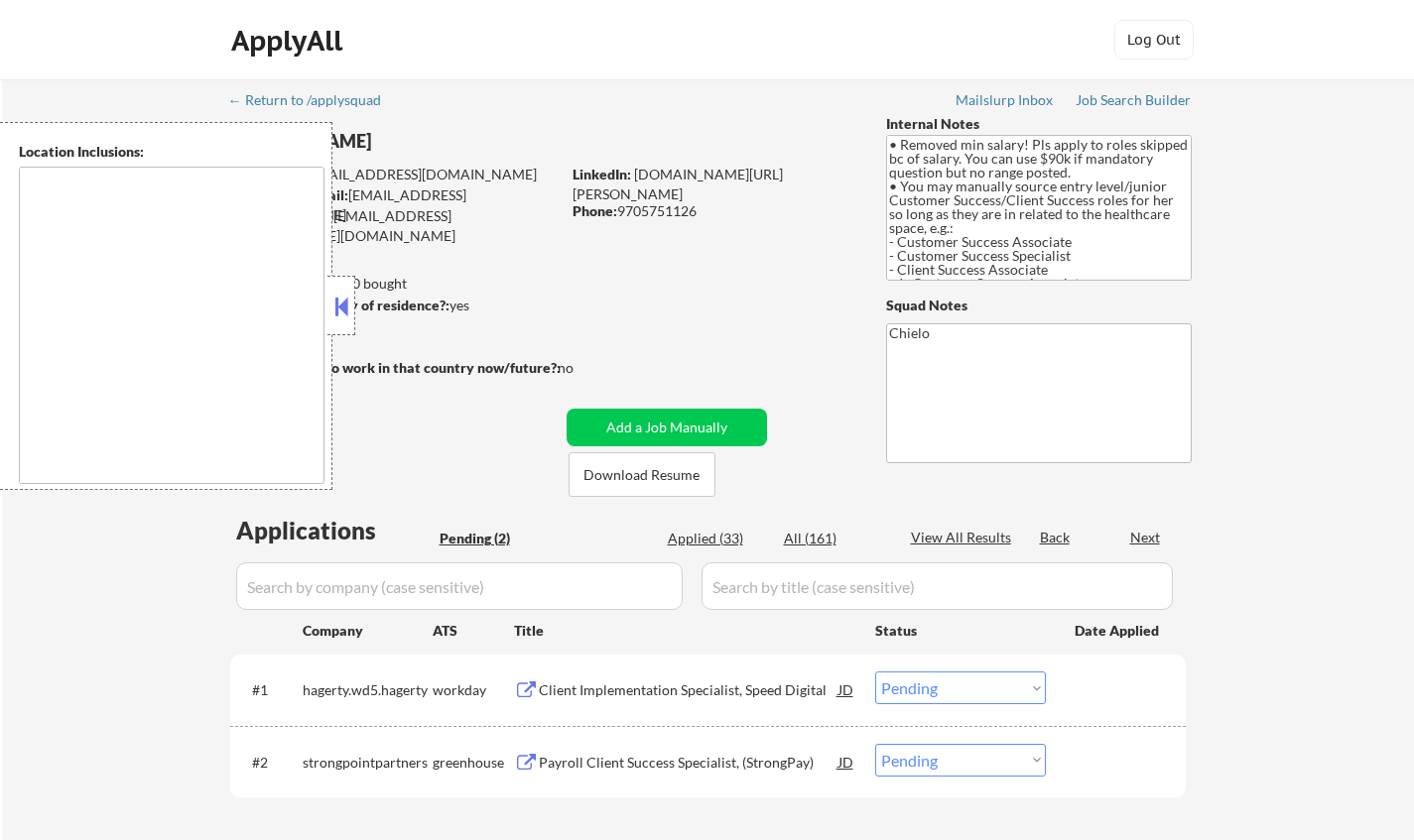
type textarea "Denver, CO Lakewood, CO Englewood, CO Wheat Ridge, CO Arvada, CO Littleton, CO …"
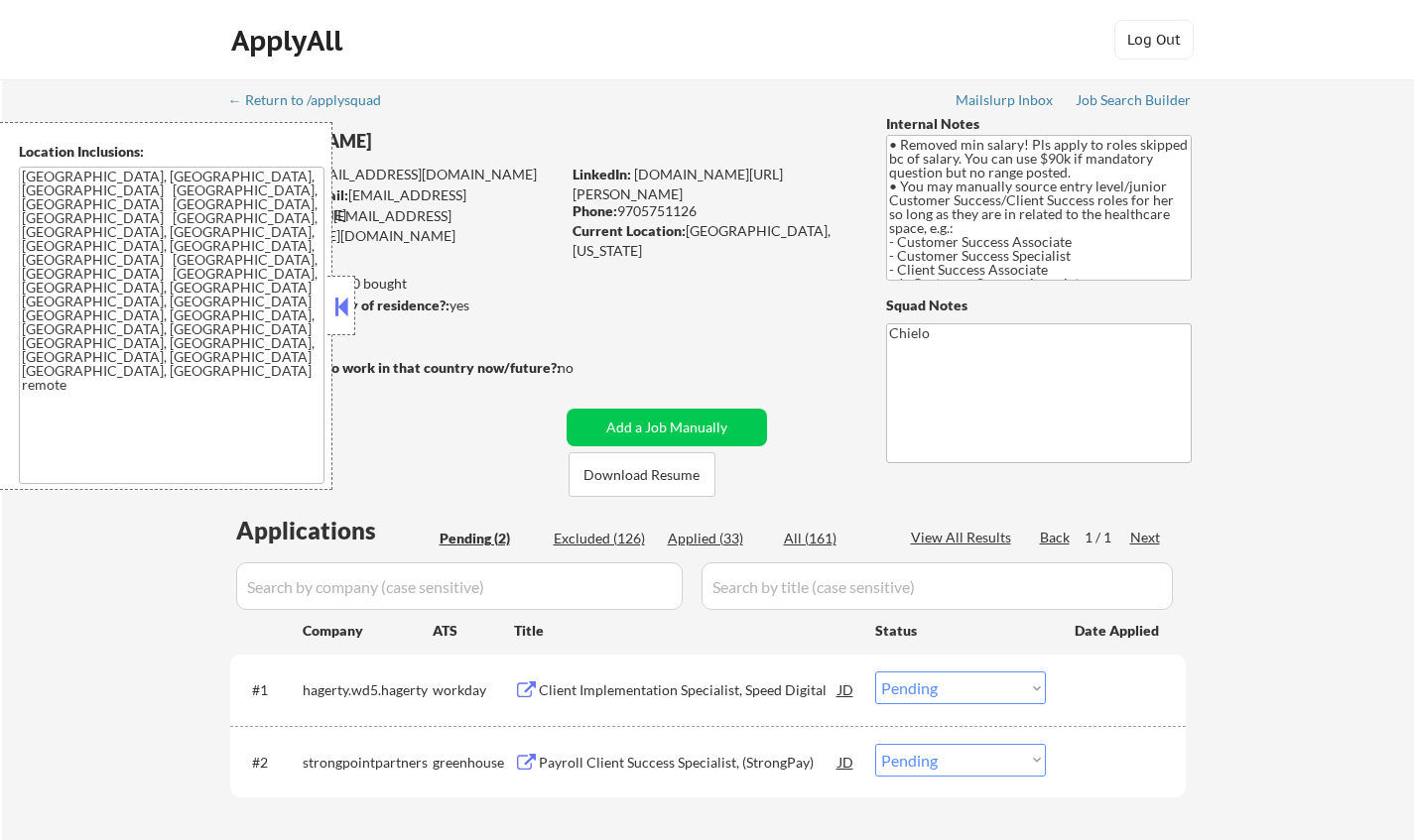
click at [335, 305] on button at bounding box center [341, 306] width 22 height 30
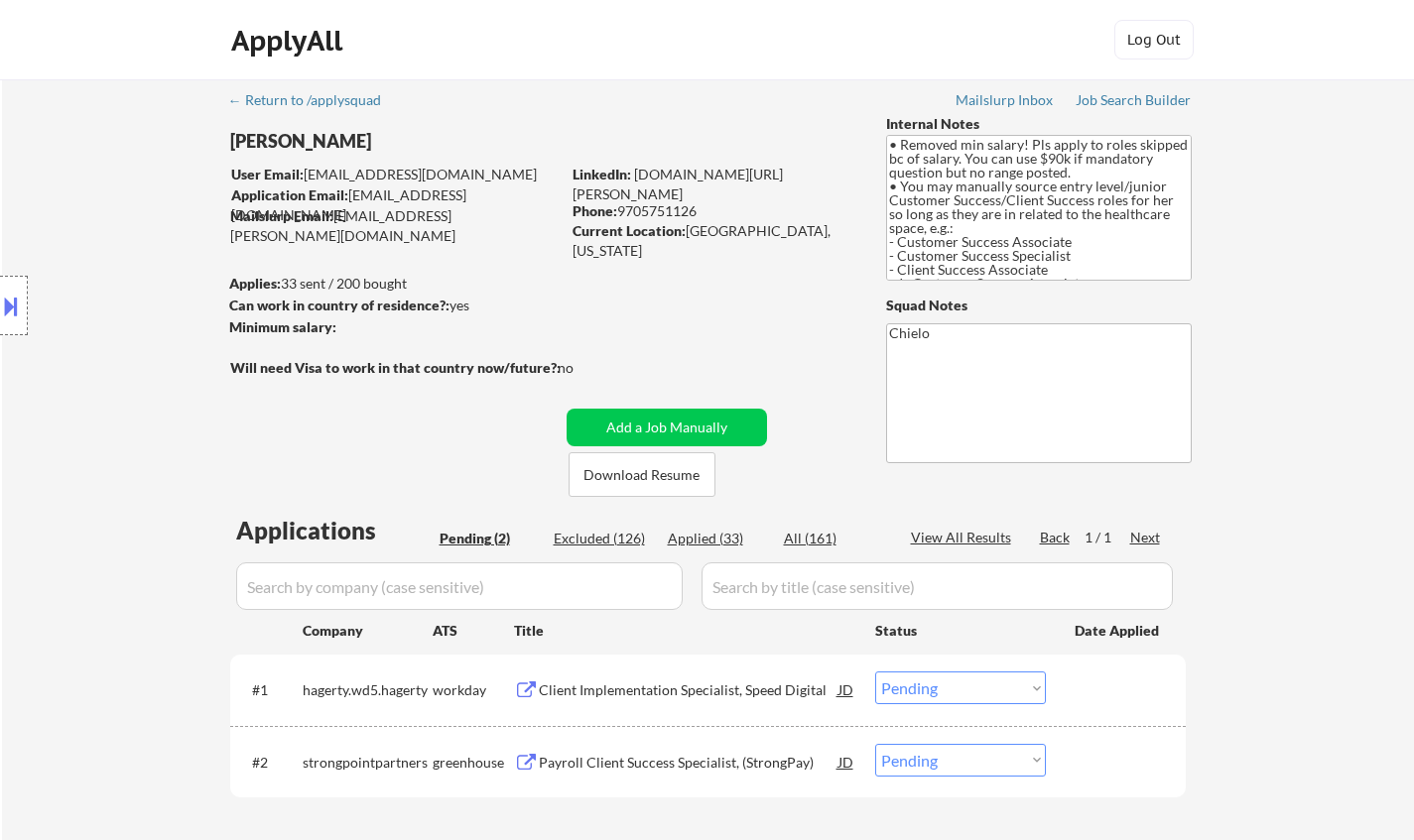
scroll to position [199, 0]
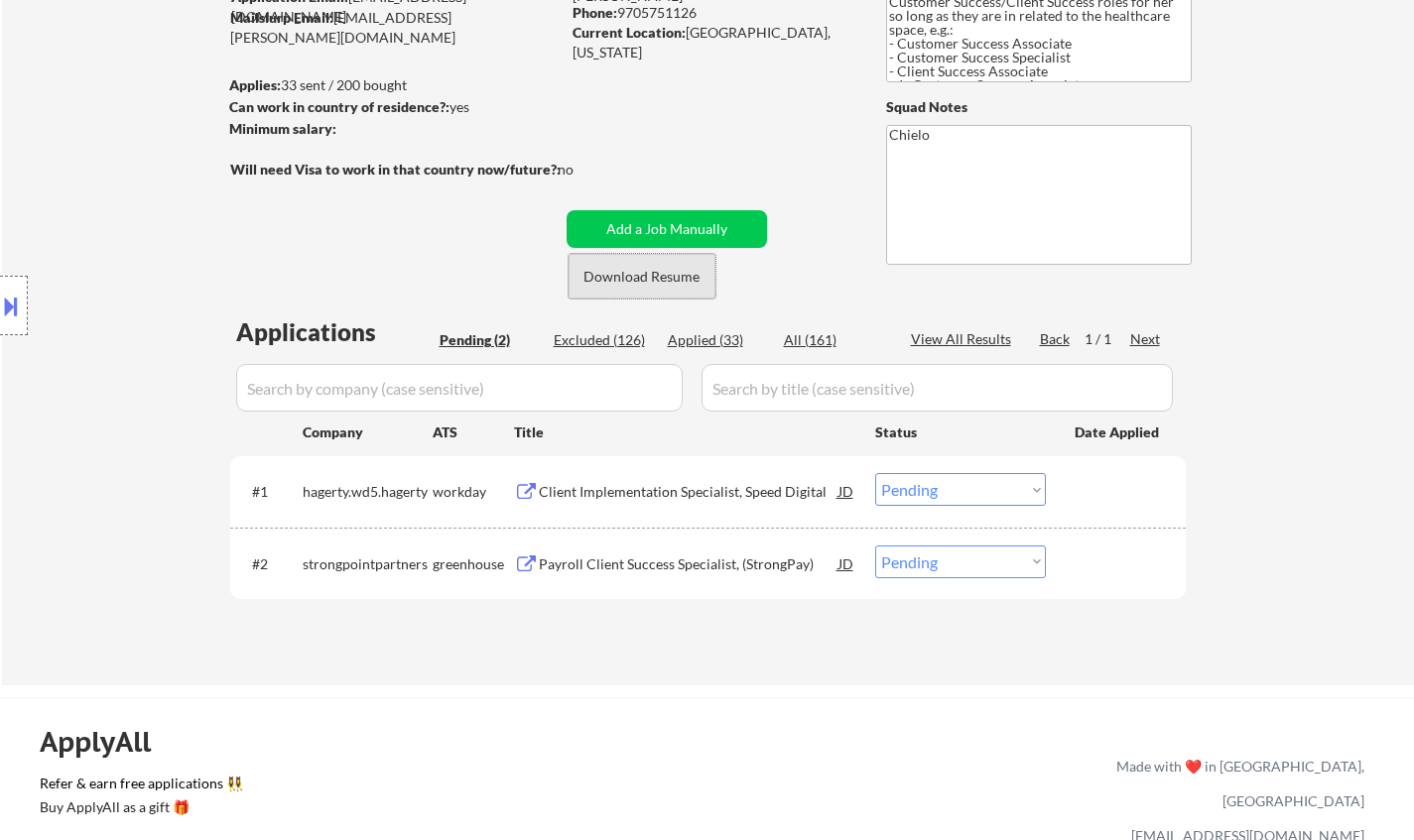
drag, startPoint x: 657, startPoint y: 271, endPoint x: 720, endPoint y: 672, distance: 405.9
click at [657, 272] on button "Download Resume" at bounding box center [642, 276] width 147 height 45
click at [680, 495] on div "Client Implementation Specialist, Speed Digital" at bounding box center [688, 492] width 299 height 20
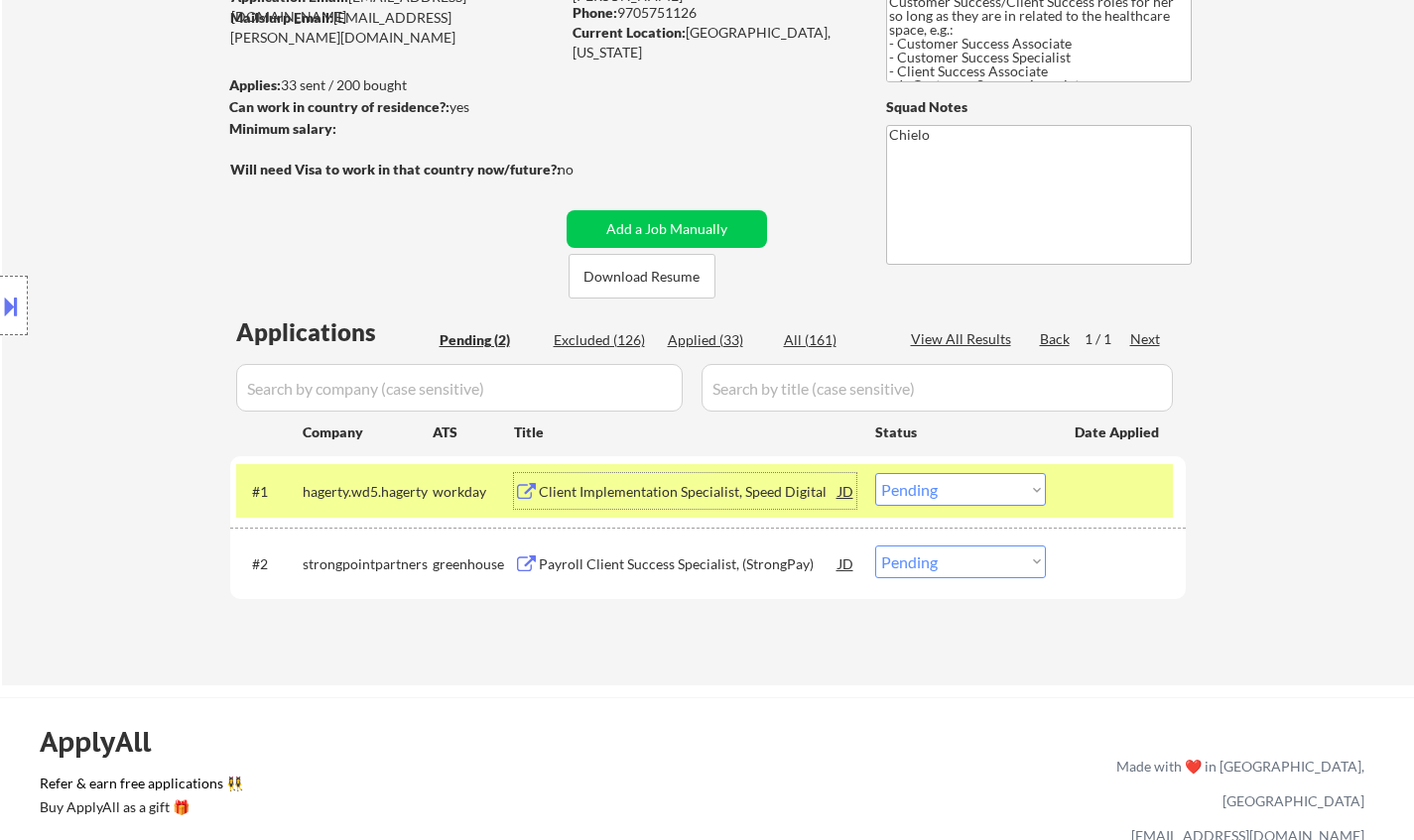
click at [1020, 484] on select "Choose an option... Pending Applied Excluded (Questions) Excluded (Expired) Exc…" at bounding box center [961, 489] width 171 height 33
click at [875, 473] on select "Choose an option... Pending Applied Excluded (Questions) Excluded (Expired) Exc…" at bounding box center [961, 489] width 171 height 33
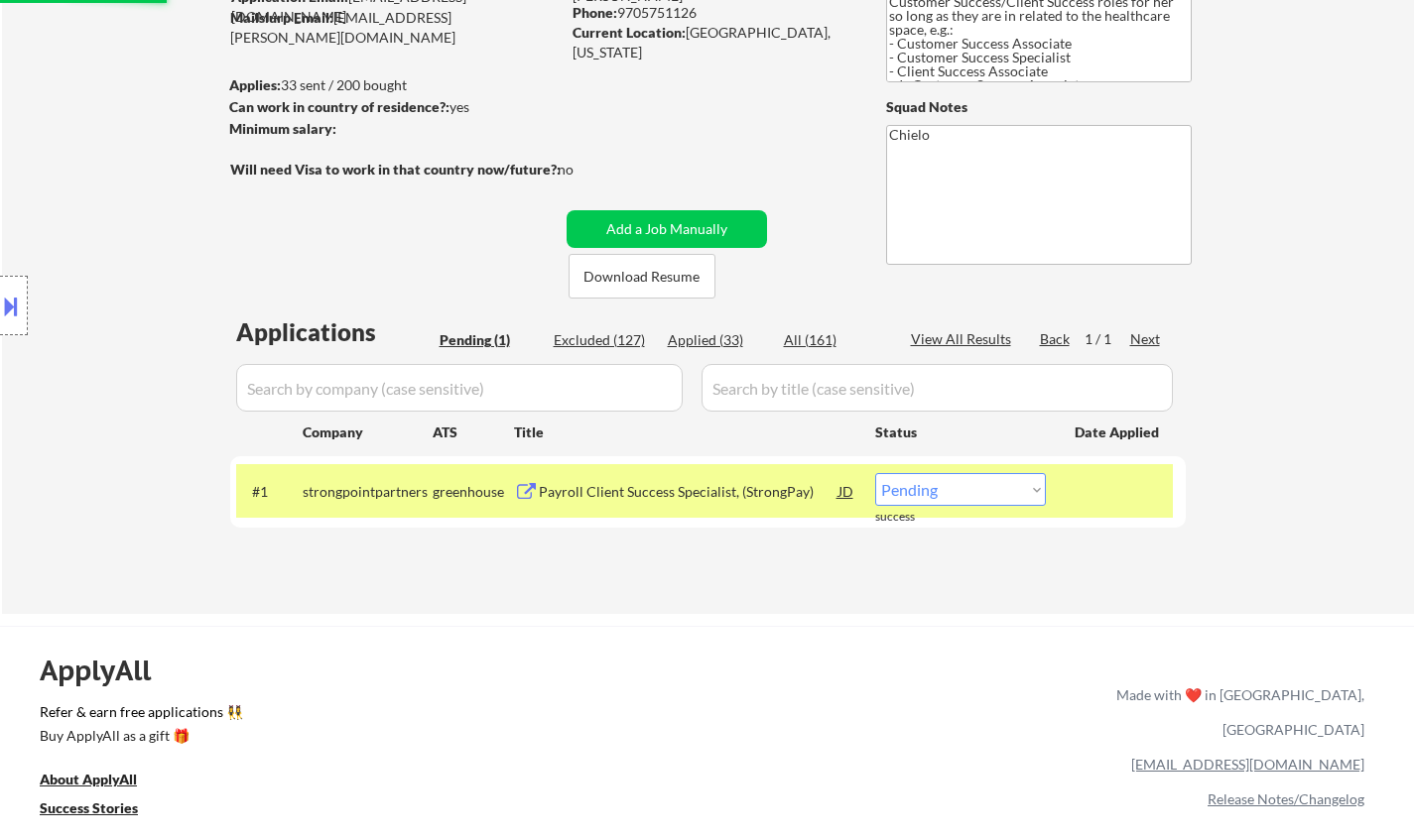
click at [690, 490] on div "Payroll Client Success Specialist, (StrongPay)" at bounding box center [688, 492] width 299 height 20
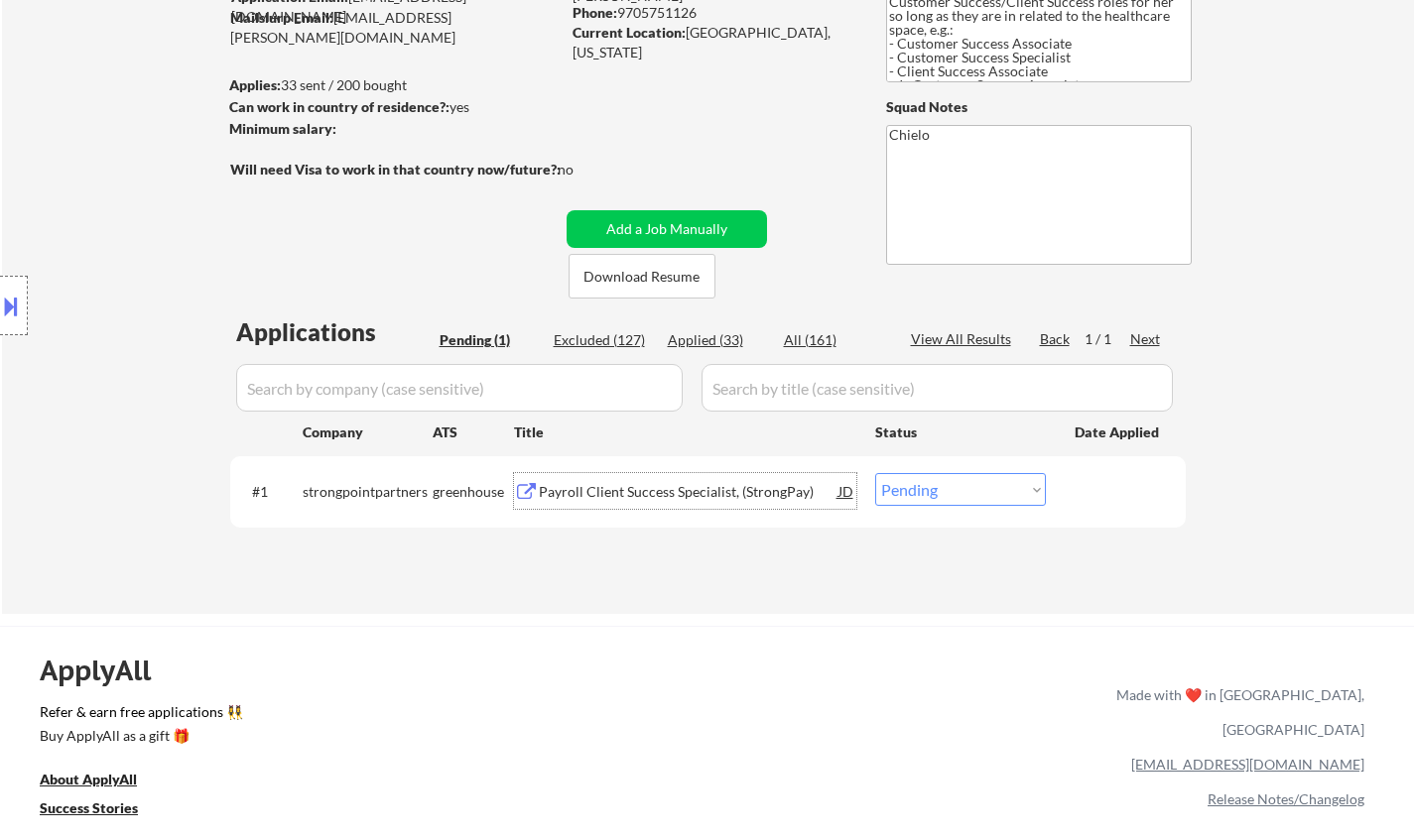
scroll to position [0, 0]
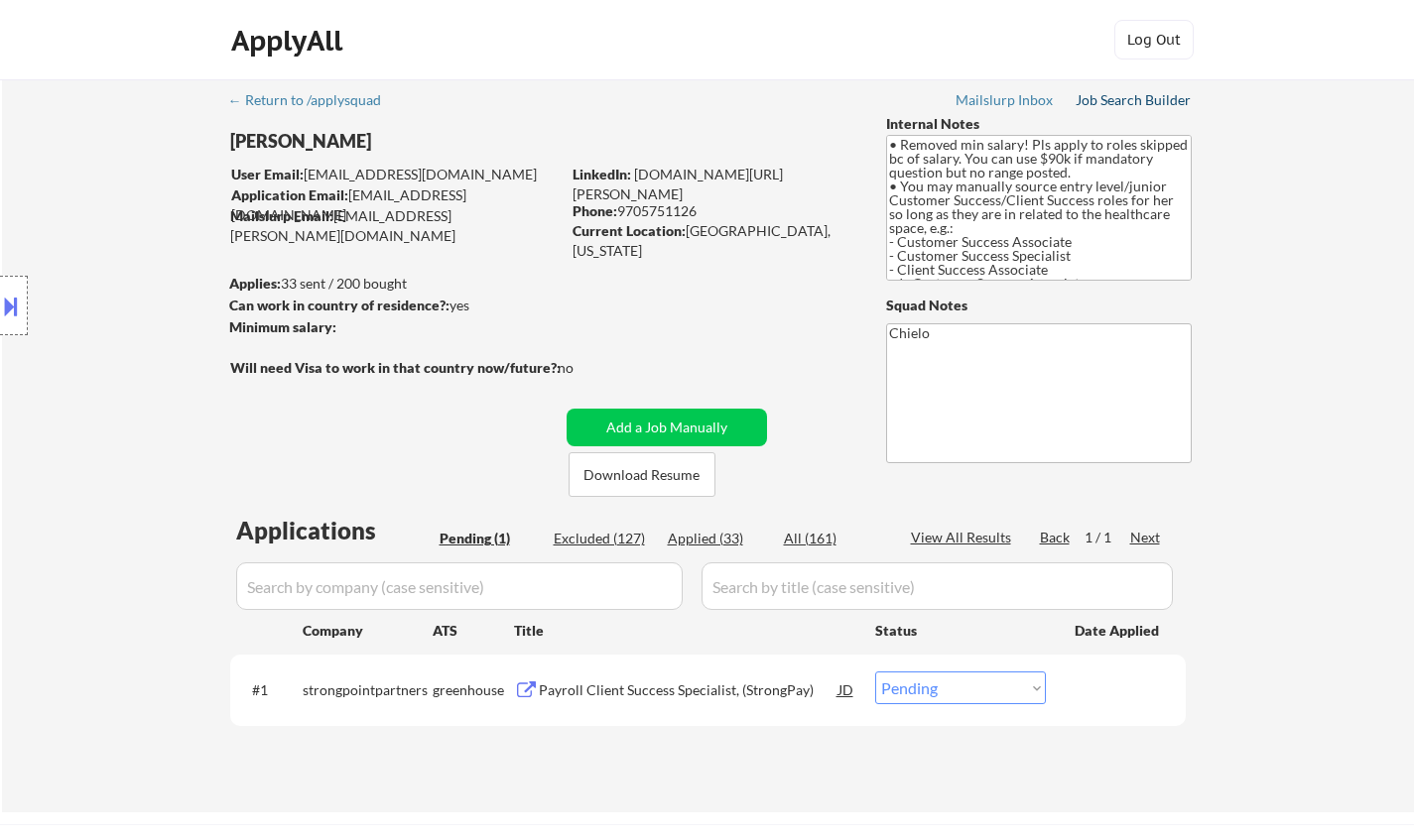
drag, startPoint x: 1138, startPoint y: 91, endPoint x: 1170, endPoint y: 99, distance: 33.0
click at [985, 698] on select "Choose an option... Pending Applied Excluded (Questions) Excluded (Expired) Exc…" at bounding box center [961, 688] width 171 height 33
select select ""applied""
click at [875, 672] on select "Choose an option... Pending Applied Excluded (Questions) Excluded (Expired) Exc…" at bounding box center [961, 688] width 171 height 33
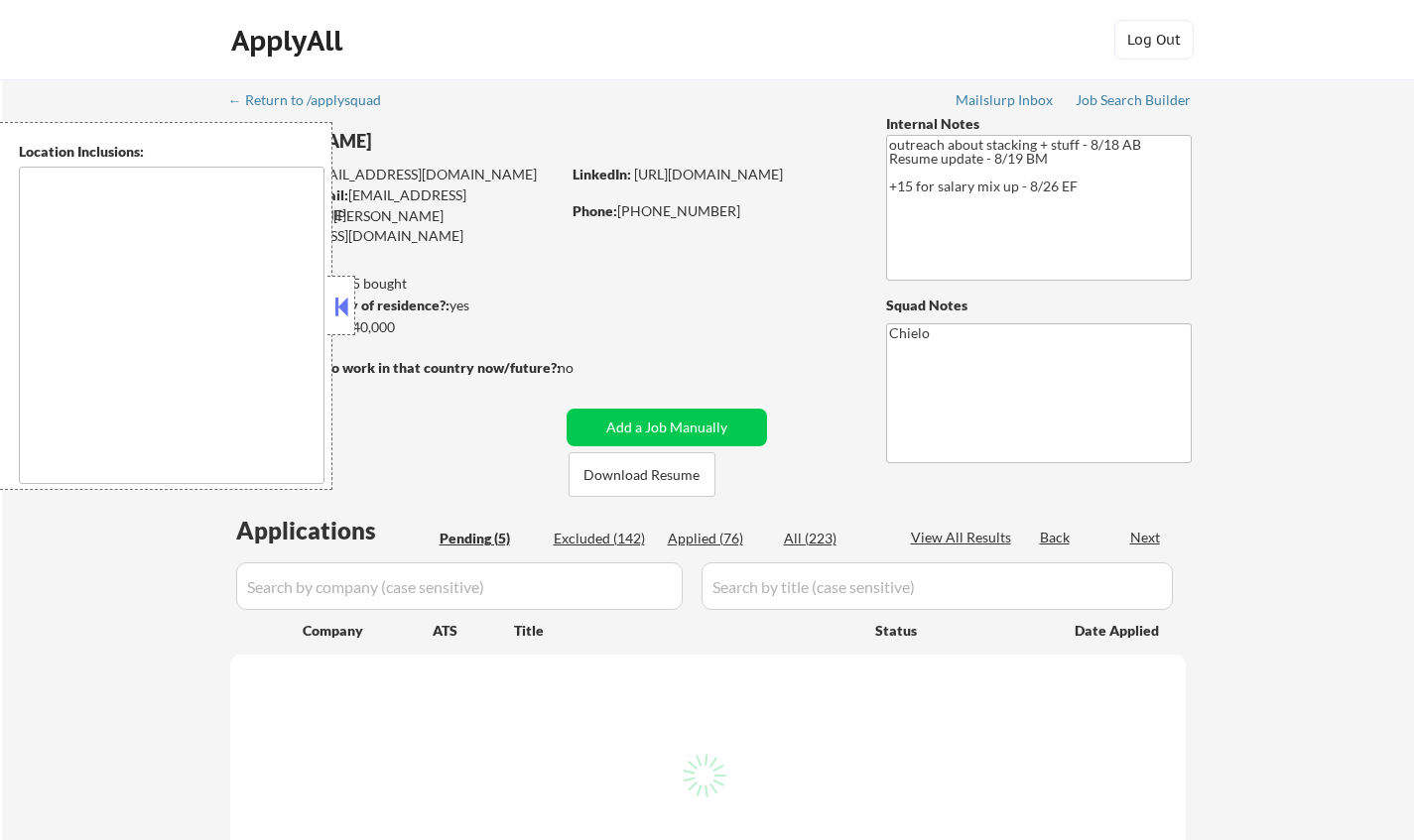
select select ""pending""
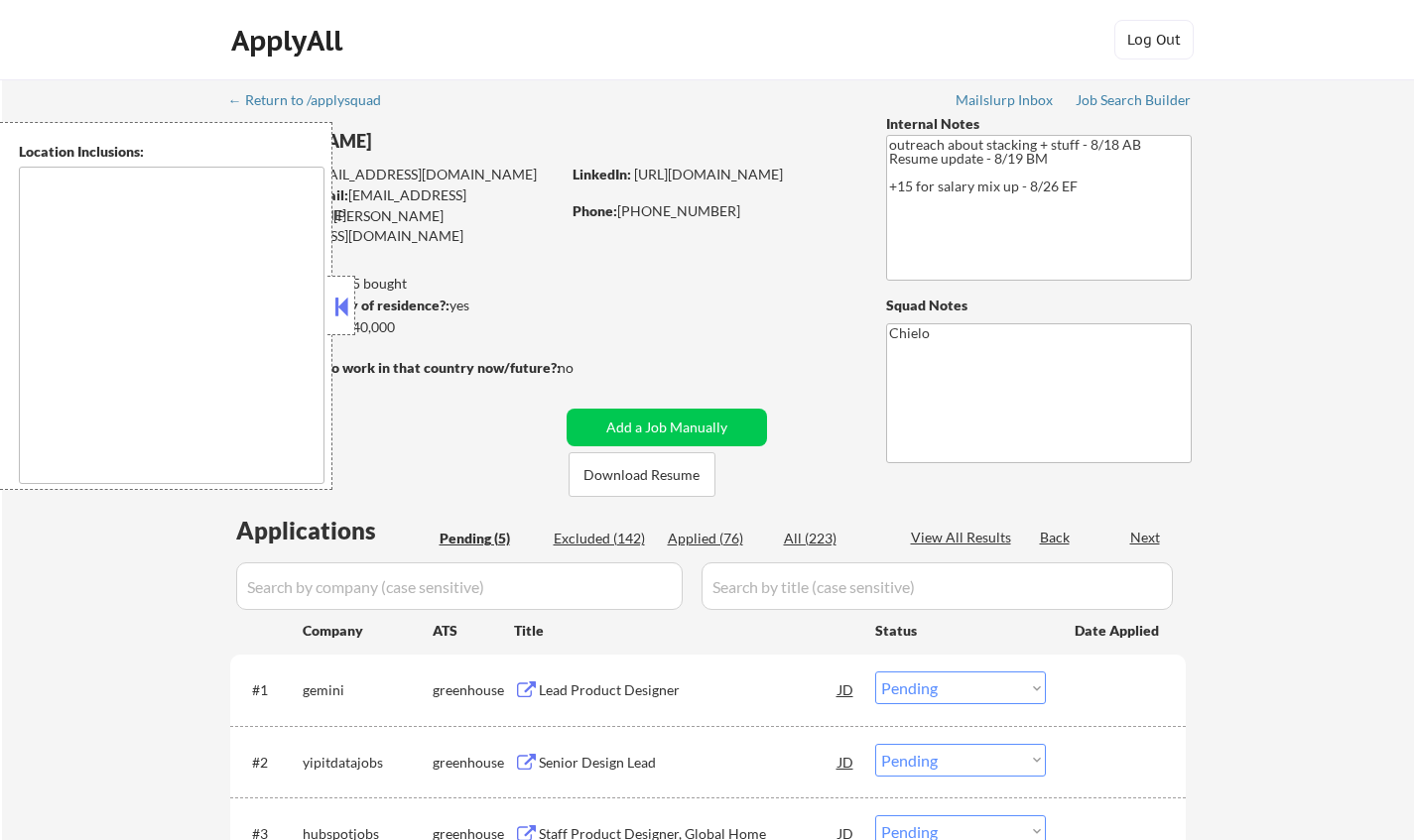
type textarea "San Francisco, CA Daly City, CA South San Francisco, CA Brisbane, CA Colma, CA …"
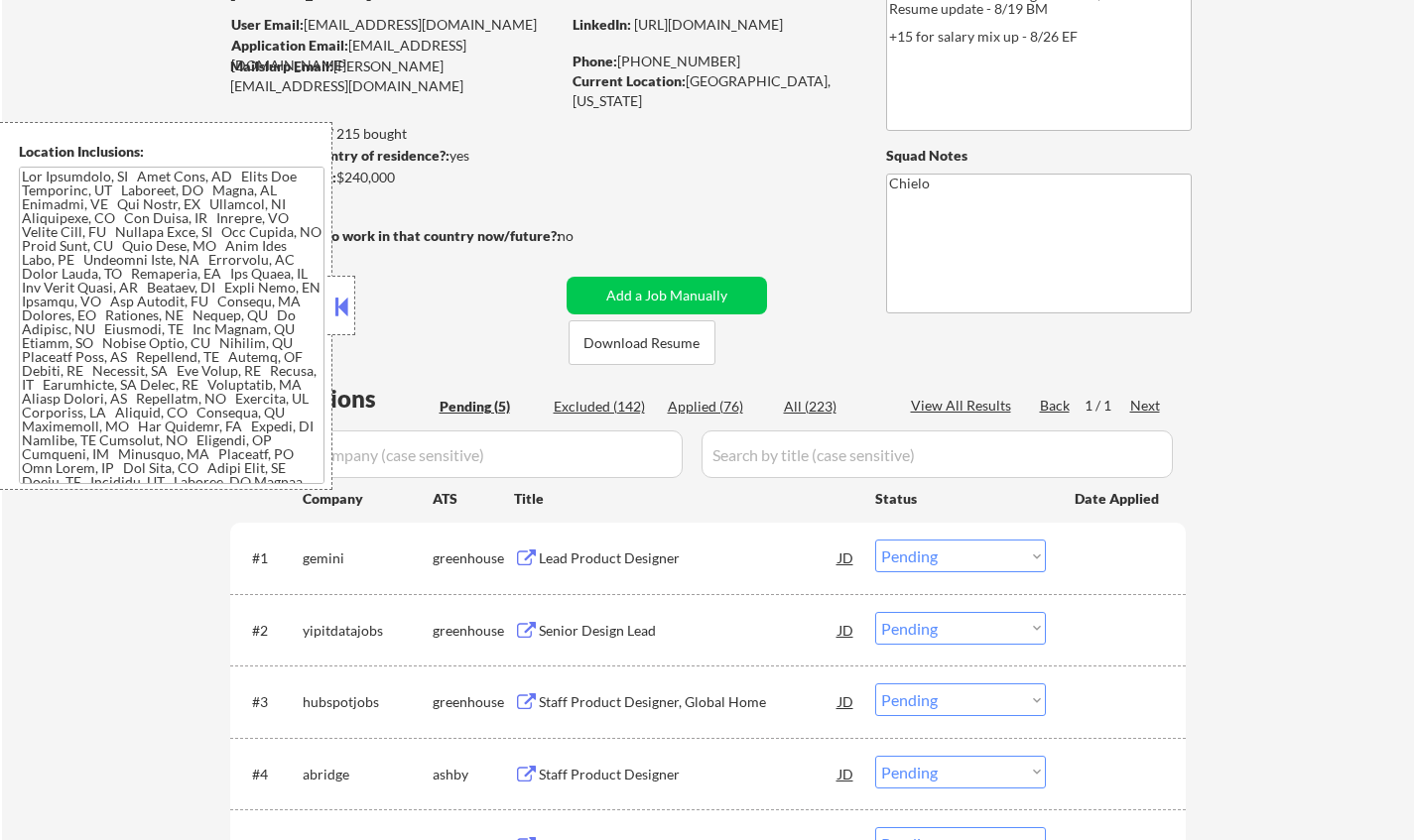
scroll to position [297, 0]
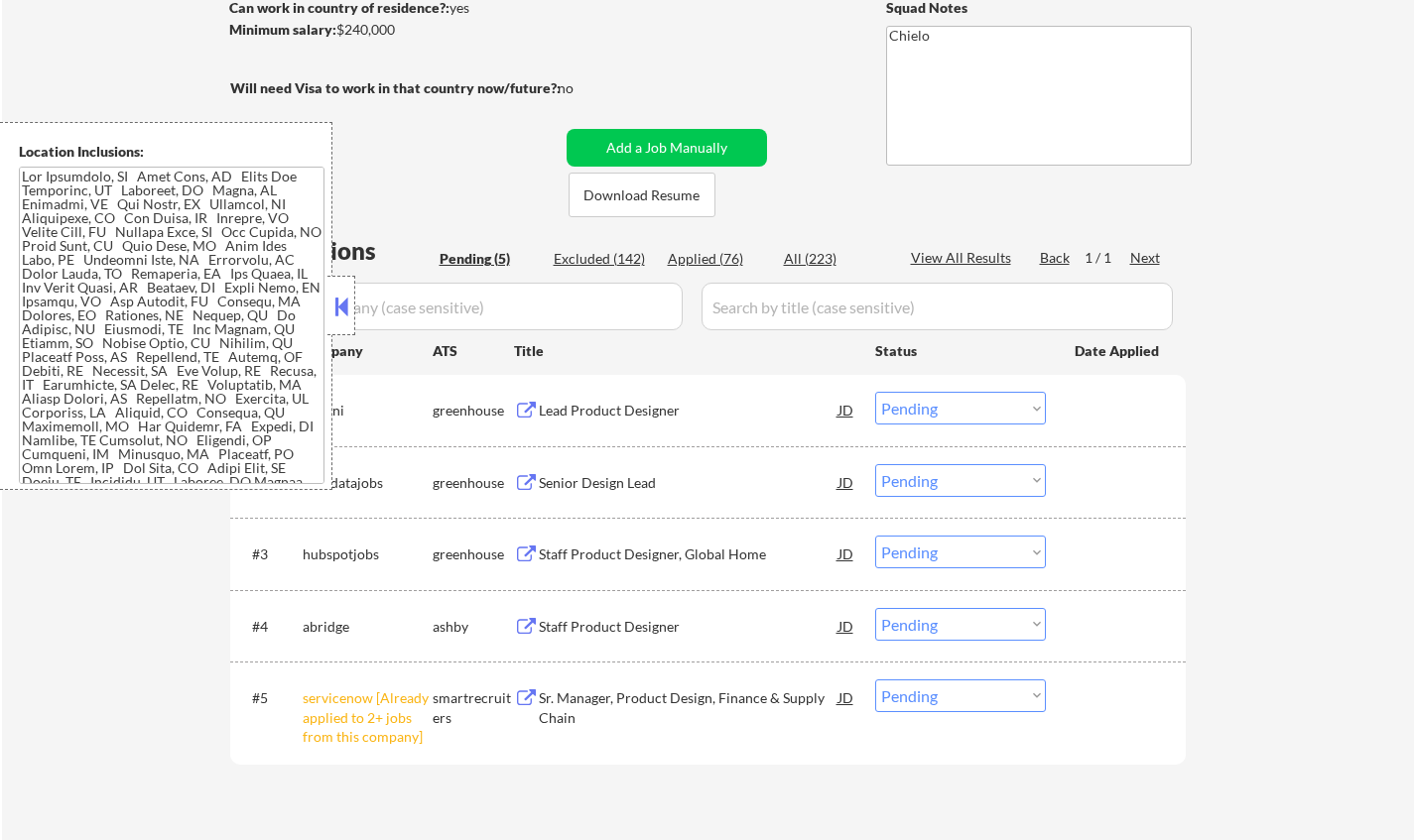
click at [350, 288] on div at bounding box center [341, 306] width 28 height 60
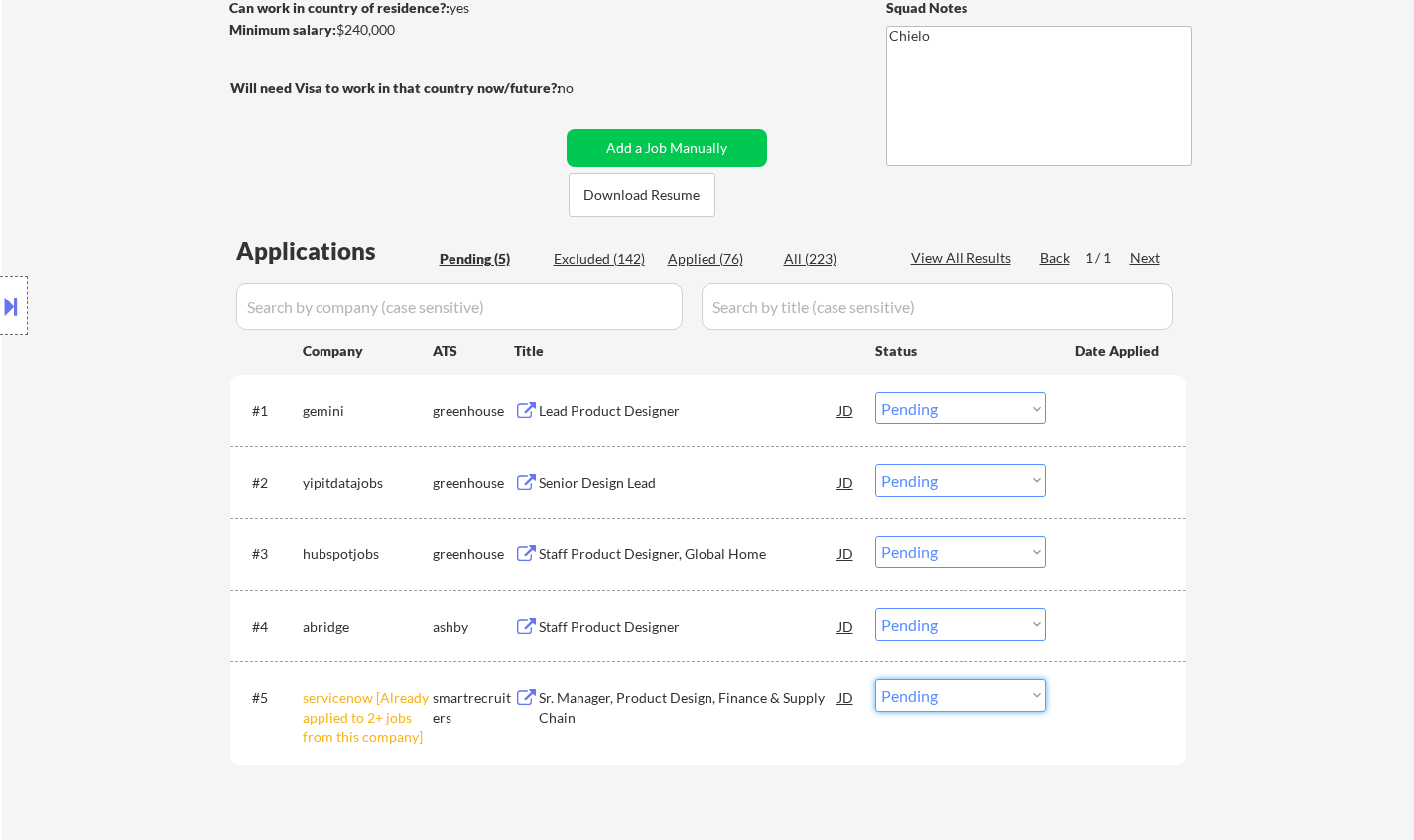
click at [971, 703] on select "Choose an option... Pending Applied Excluded (Questions) Excluded (Expired) Exc…" at bounding box center [961, 696] width 171 height 33
select select ""excluded__other_""
click at [875, 680] on select "Choose an option... Pending Applied Excluded (Questions) Excluded (Expired) Exc…" at bounding box center [961, 696] width 171 height 33
